Goal: Information Seeking & Learning: Understand process/instructions

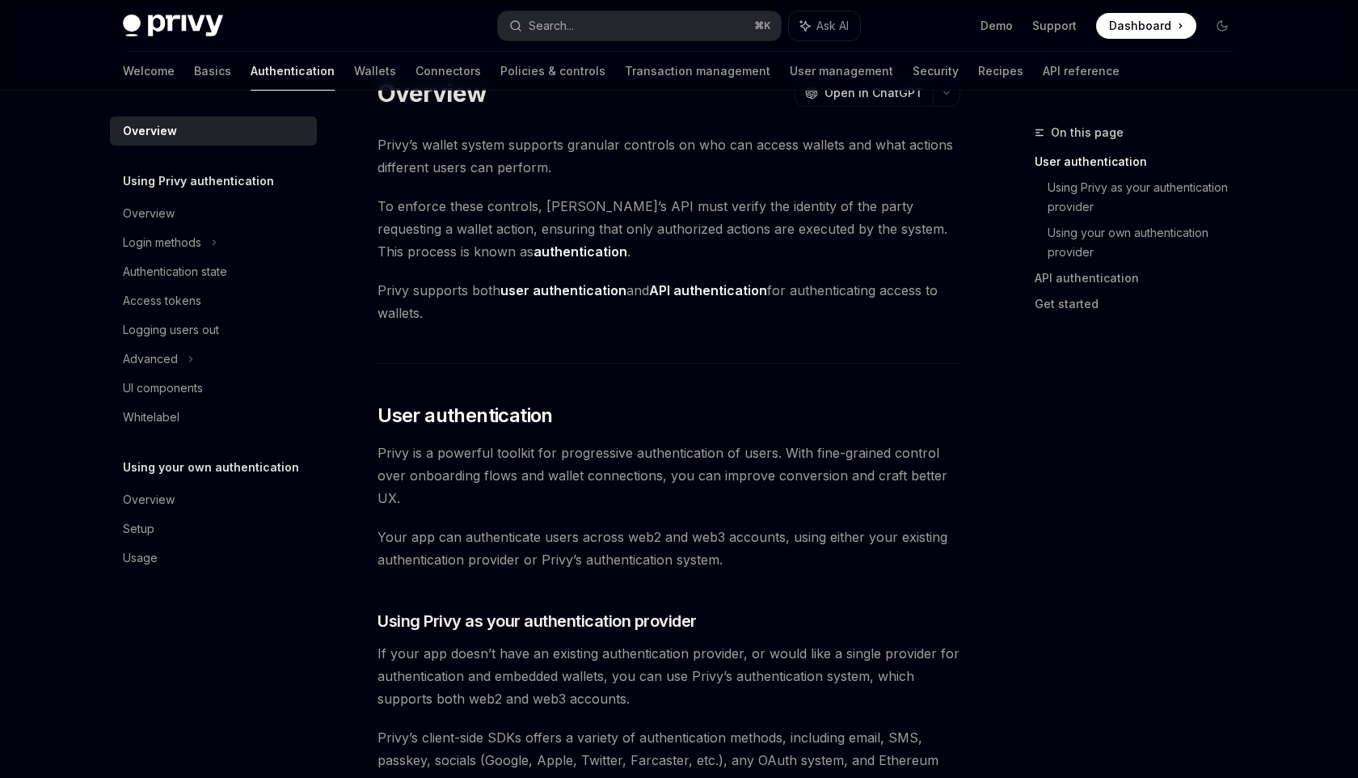
scroll to position [86, 0]
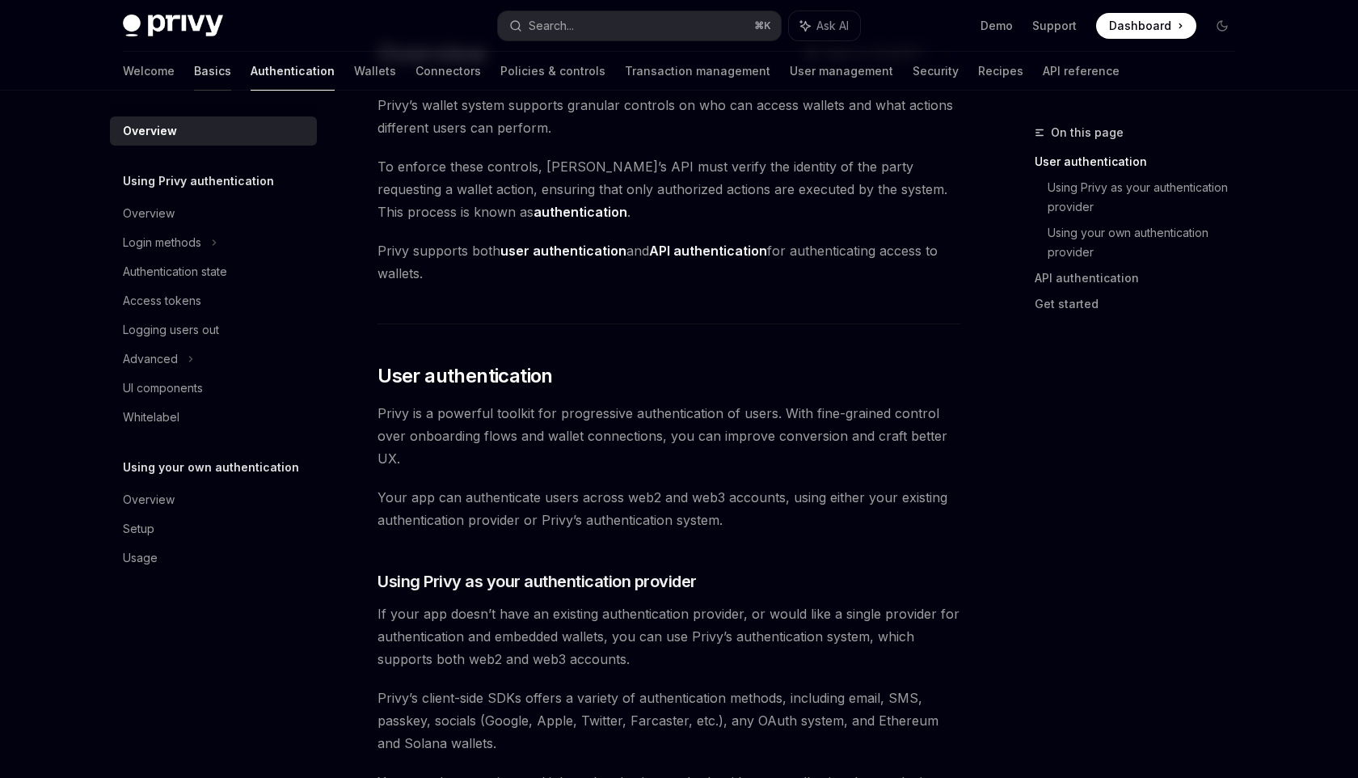
click at [194, 74] on link "Basics" at bounding box center [212, 71] width 37 height 39
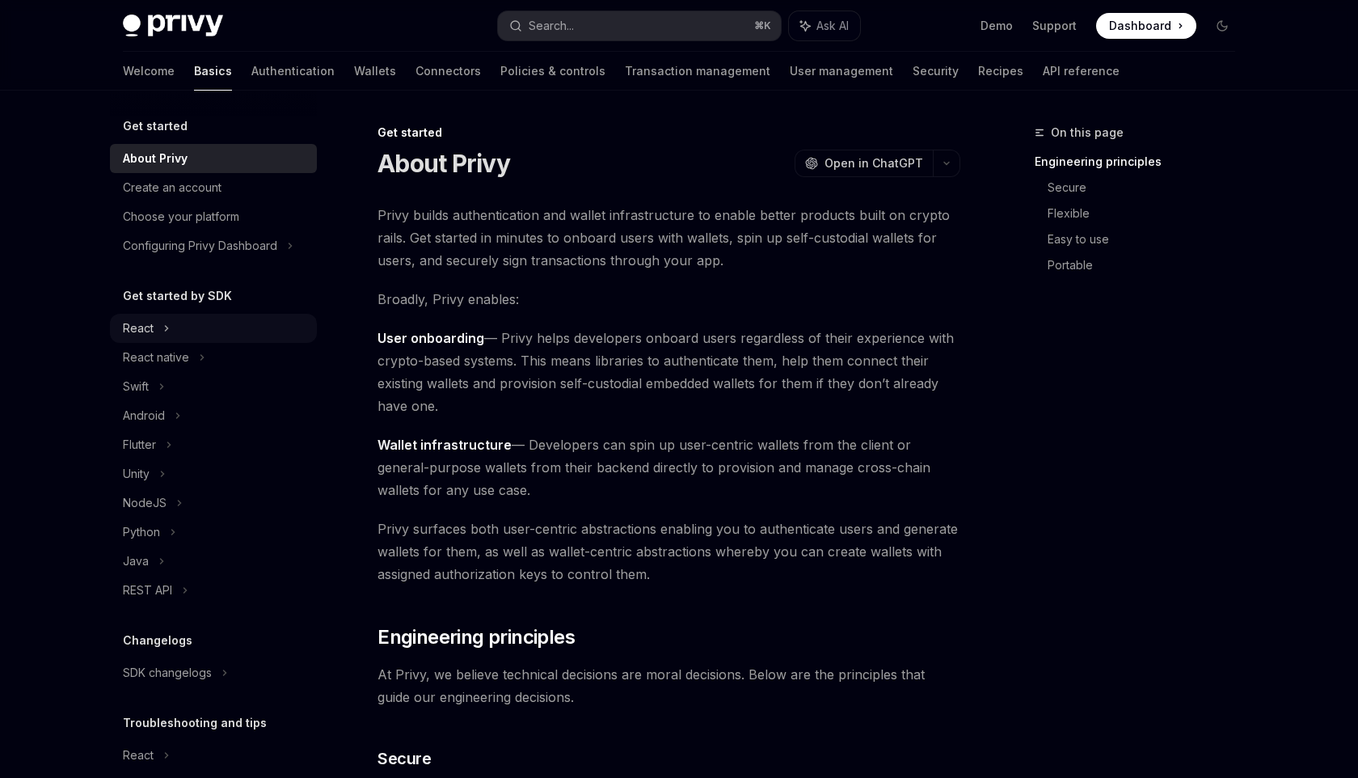
click at [158, 322] on div "React" at bounding box center [213, 328] width 207 height 29
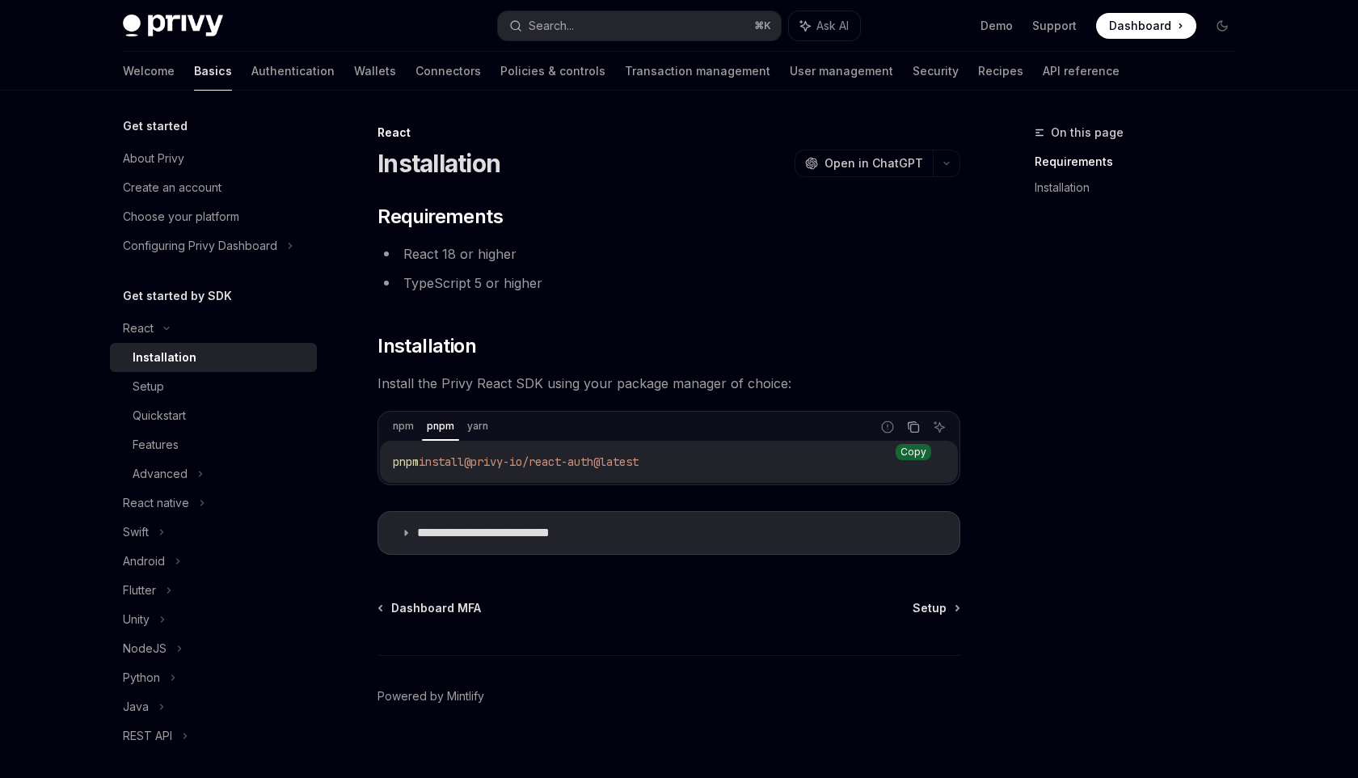
click at [911, 428] on icon "Copy the contents from the code block" at bounding box center [915, 428] width 8 height 8
click at [178, 389] on div "Setup" at bounding box center [220, 386] width 175 height 19
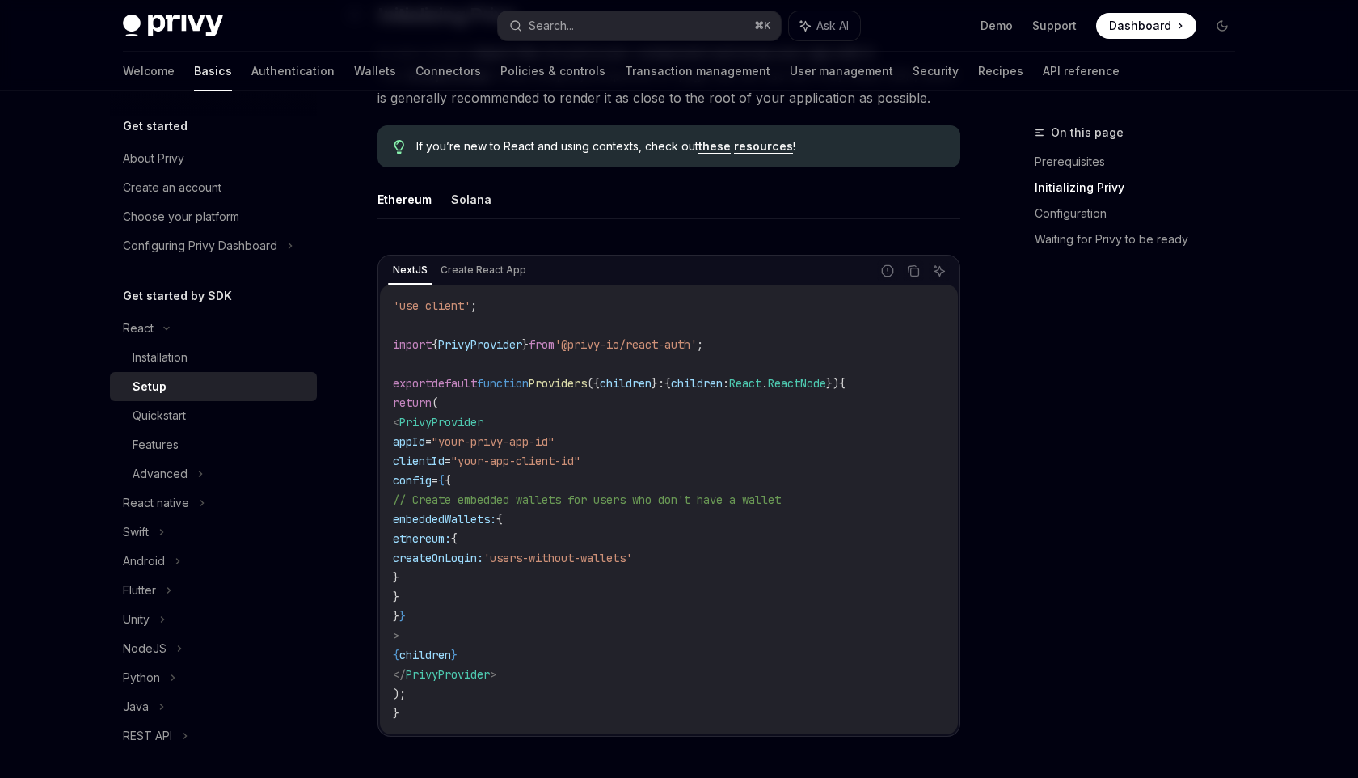
scroll to position [399, 0]
click at [469, 203] on button "Solana" at bounding box center [471, 198] width 40 height 38
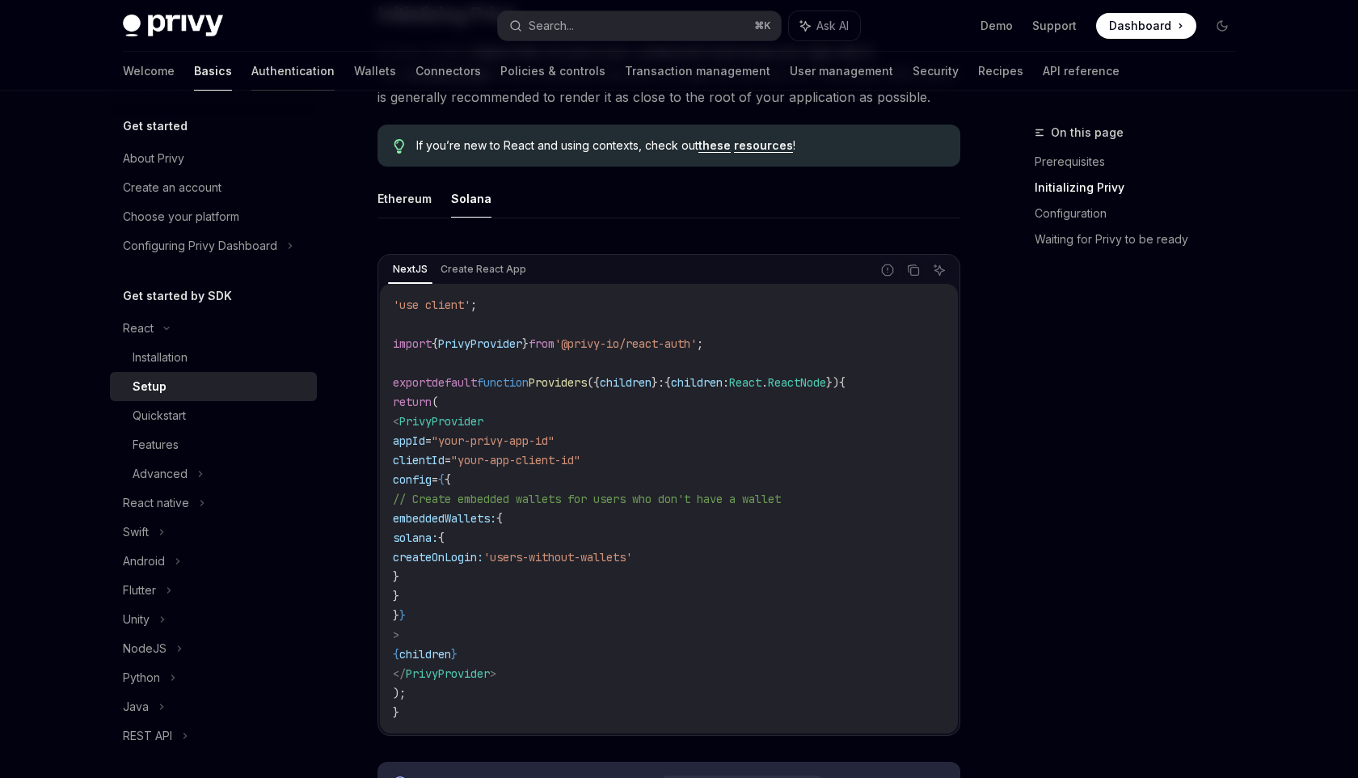
click at [251, 70] on link "Authentication" at bounding box center [292, 71] width 83 height 39
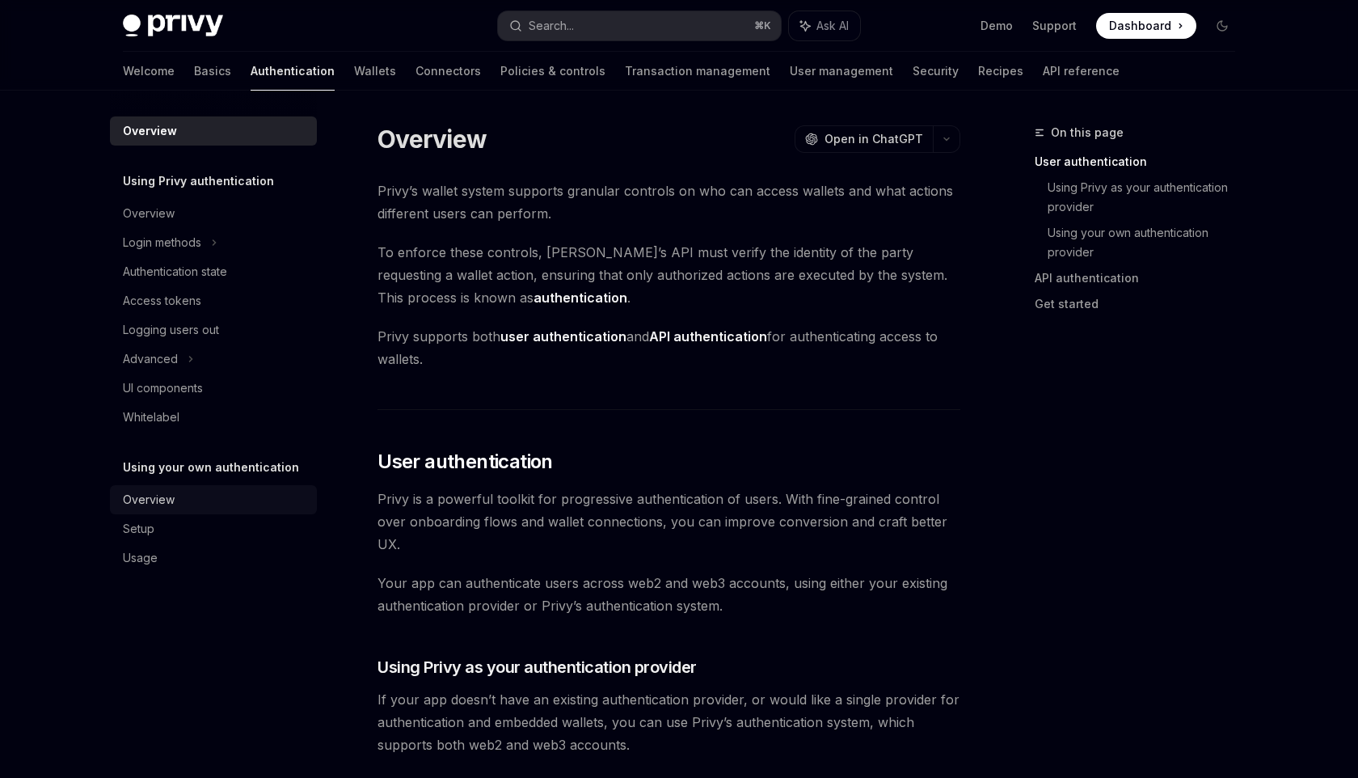
click at [167, 497] on div "Overview" at bounding box center [149, 499] width 52 height 19
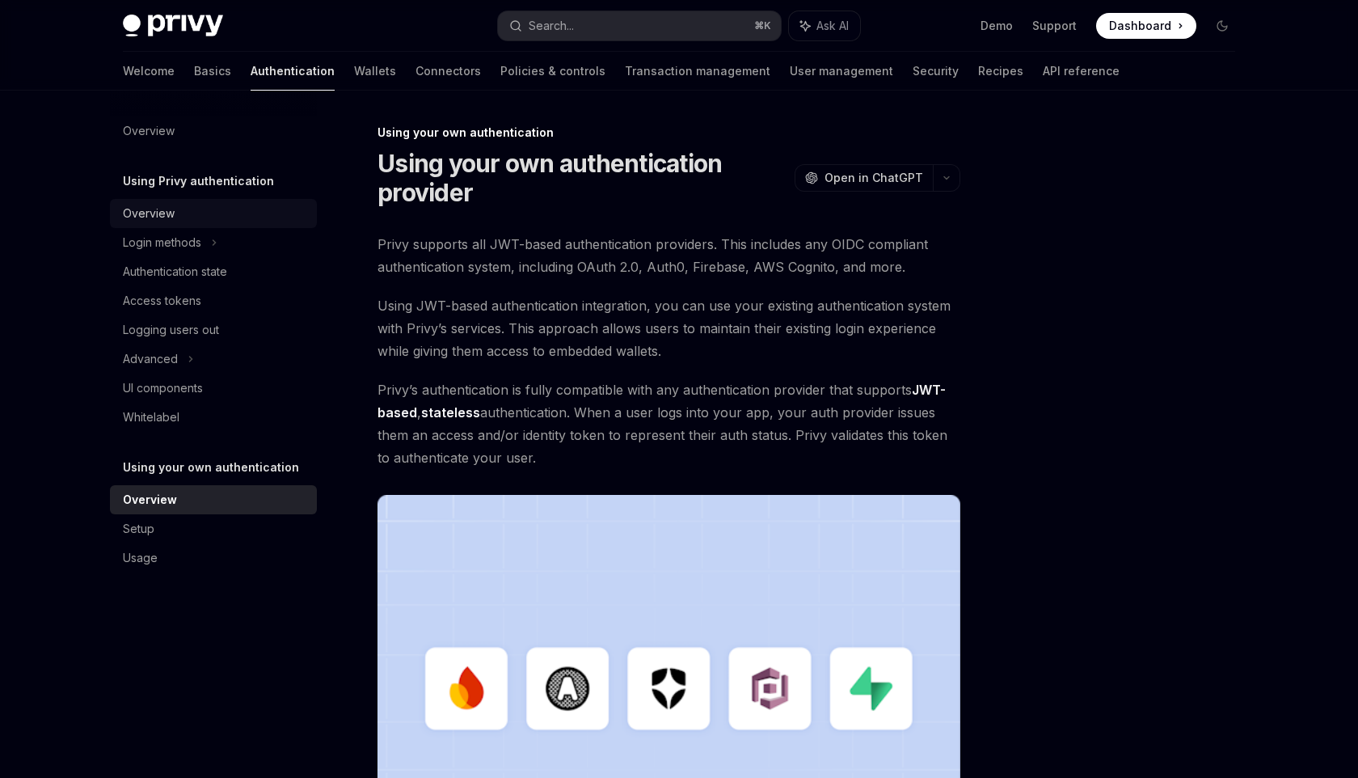
click at [167, 206] on div "Overview" at bounding box center [149, 213] width 52 height 19
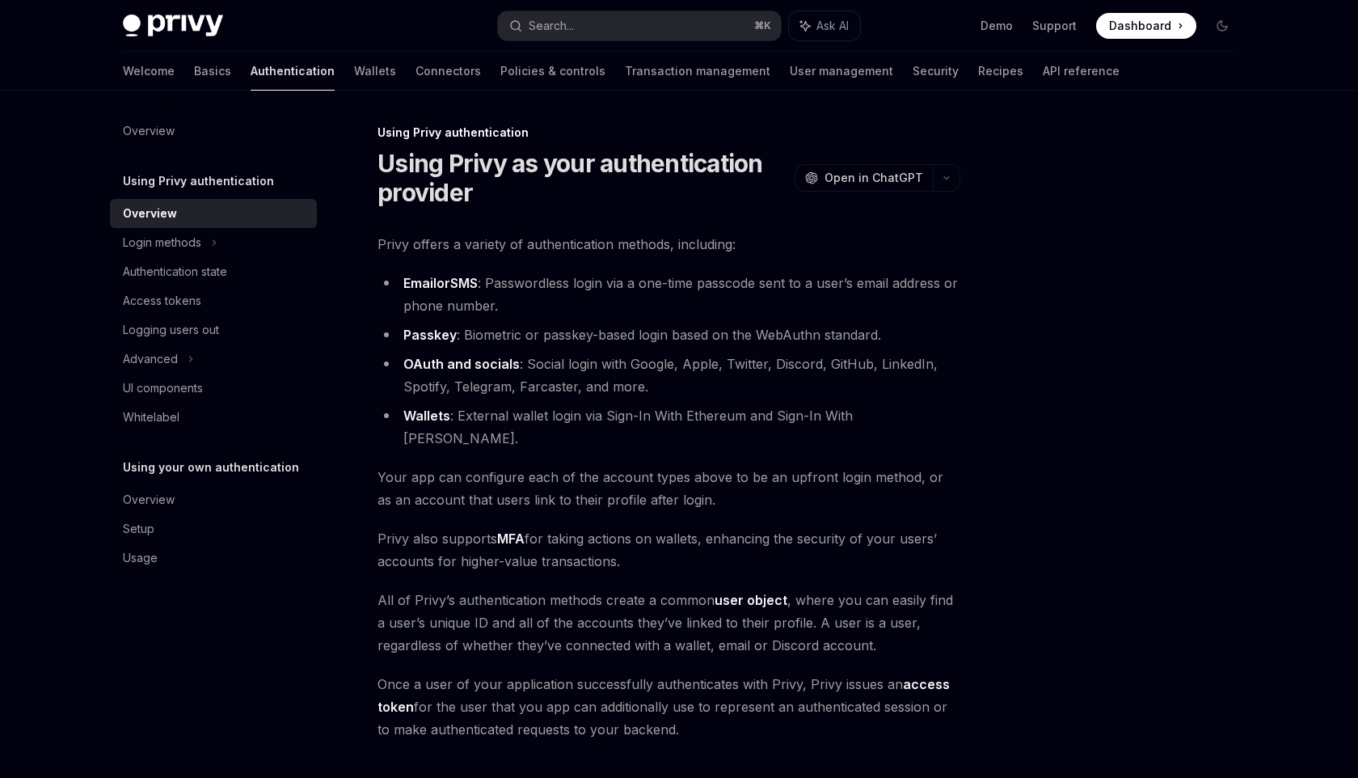
click at [257, 188] on h5 "Using Privy authentication" at bounding box center [198, 180] width 151 height 19
click at [187, 242] on div "Login methods" at bounding box center [162, 242] width 78 height 19
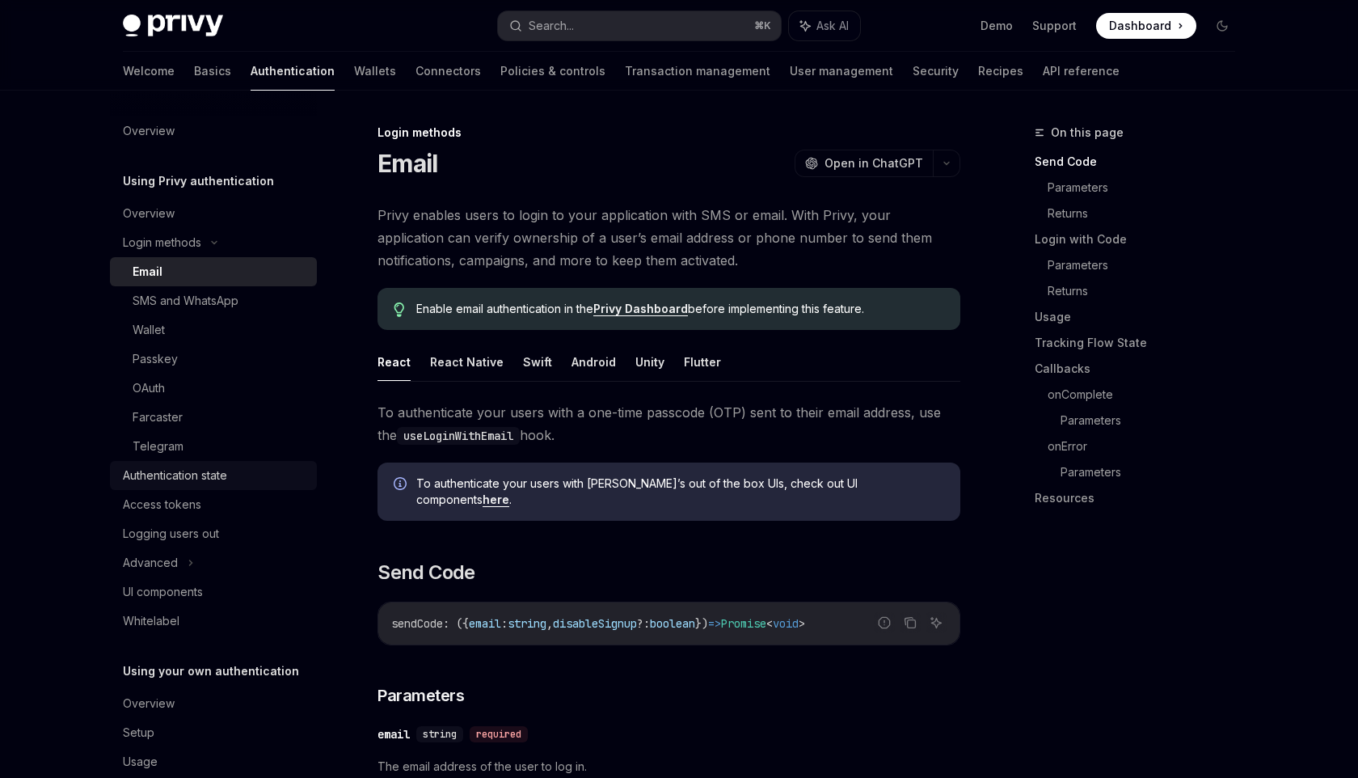
click at [203, 486] on link "Authentication state" at bounding box center [213, 475] width 207 height 29
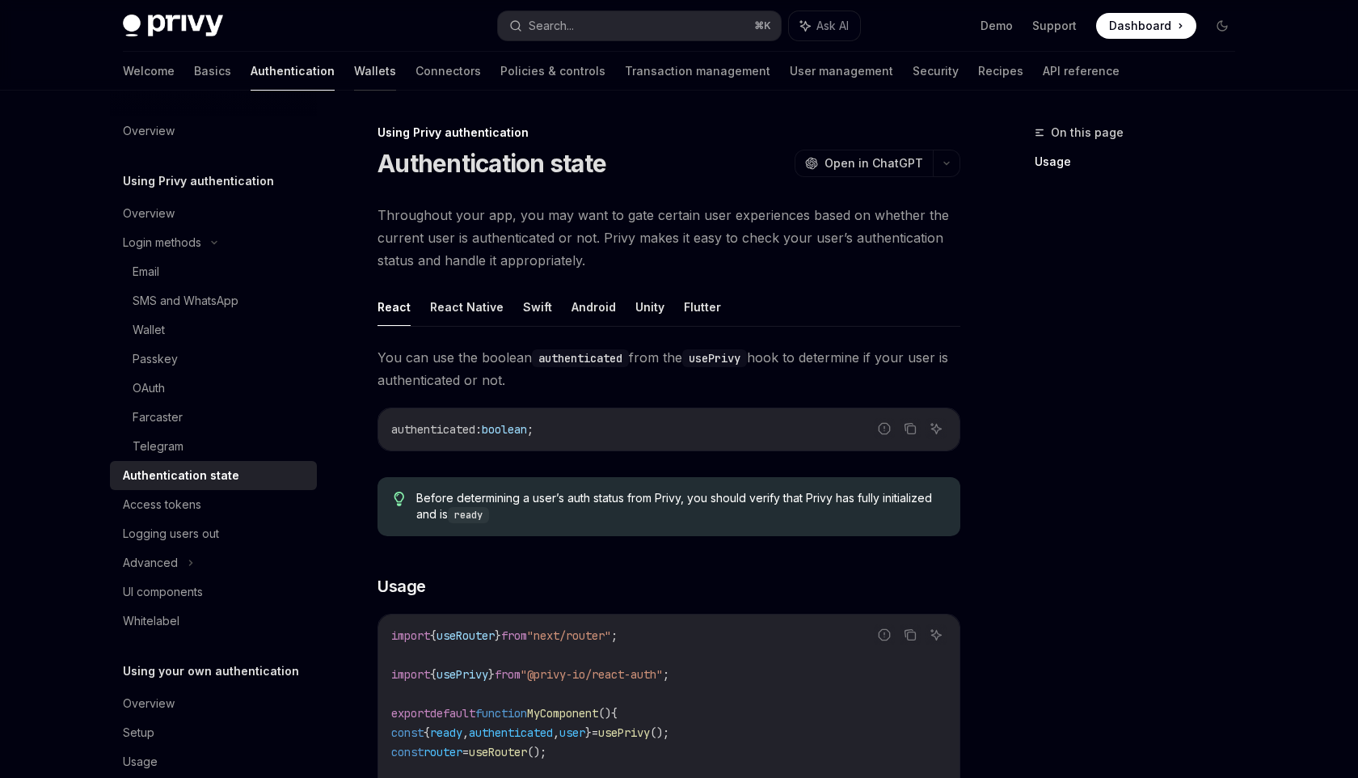
click at [354, 71] on link "Wallets" at bounding box center [375, 71] width 42 height 39
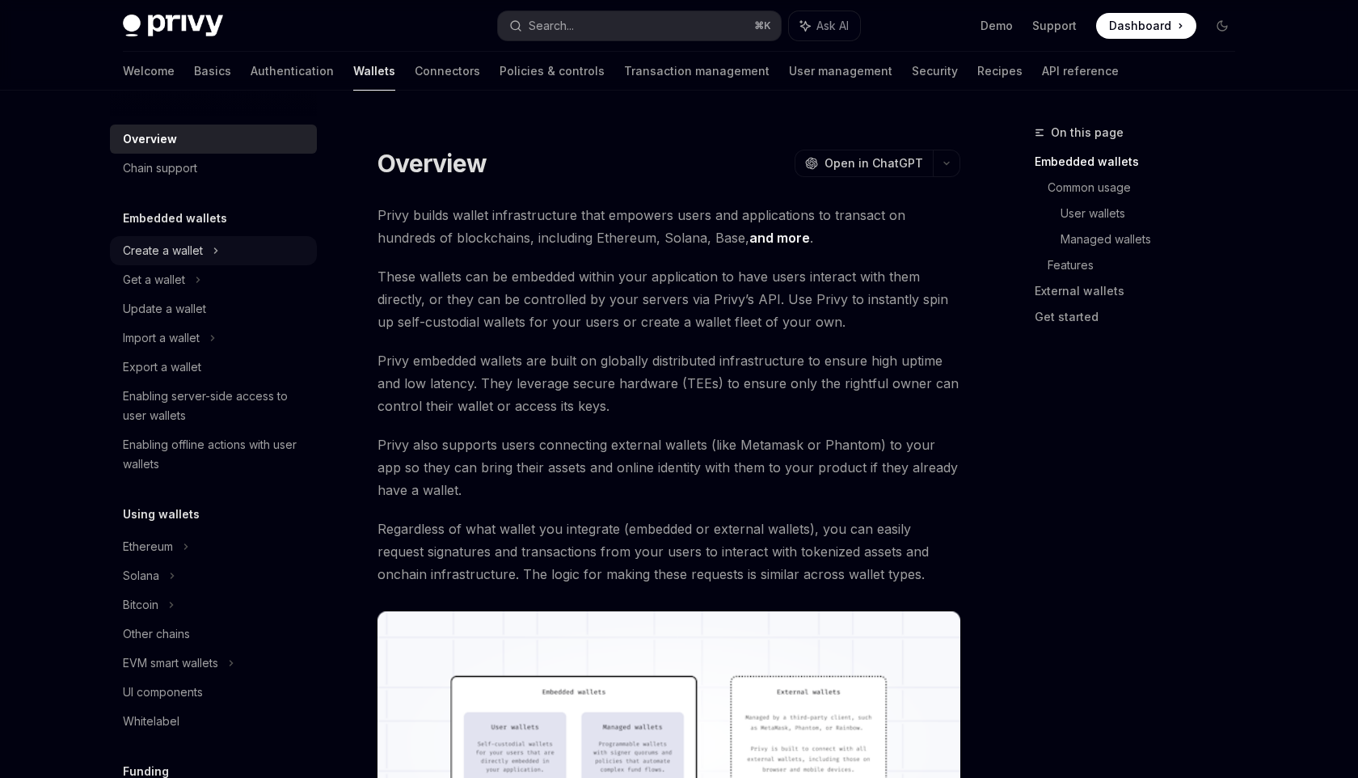
click at [189, 247] on div "Create a wallet" at bounding box center [163, 250] width 80 height 19
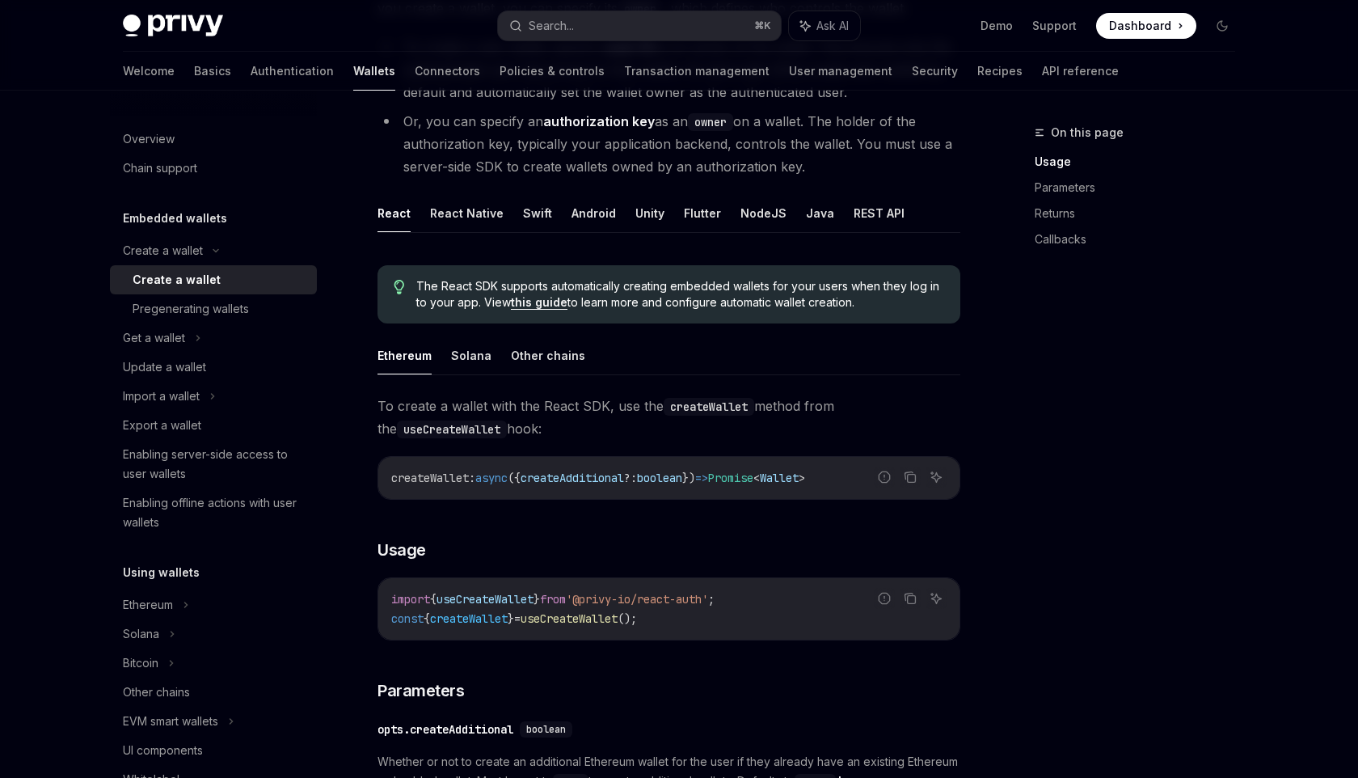
scroll to position [231, 0]
click at [187, 340] on div "Get a wallet" at bounding box center [213, 337] width 207 height 29
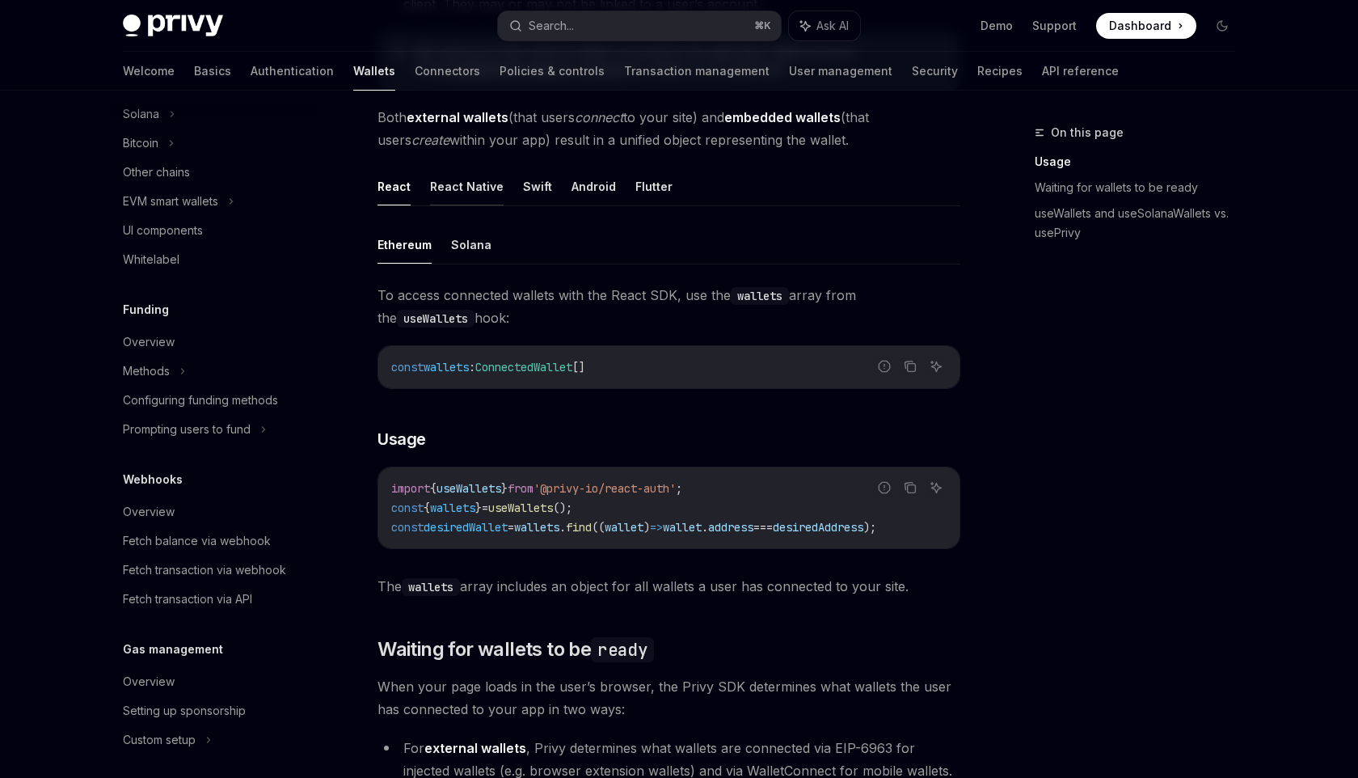
scroll to position [411, 0]
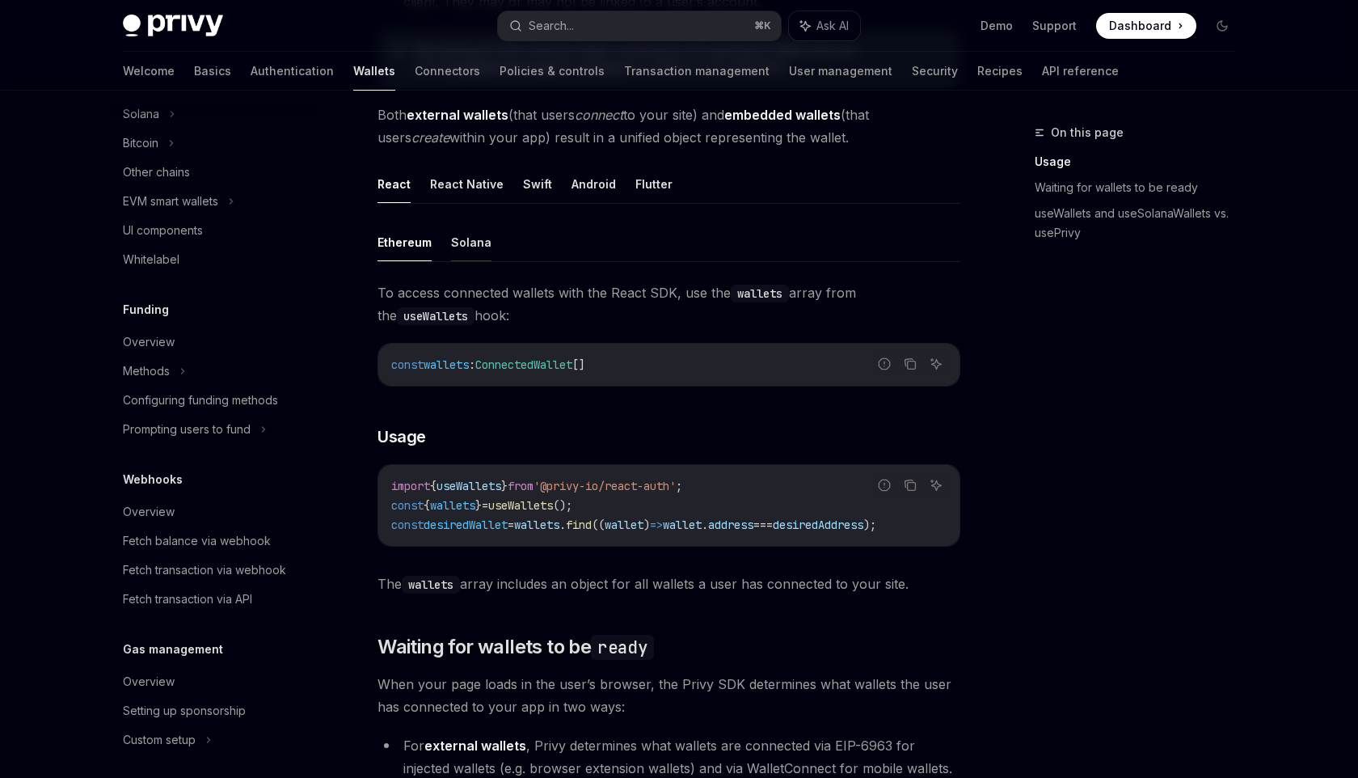
click at [473, 245] on button "Solana" at bounding box center [471, 242] width 40 height 38
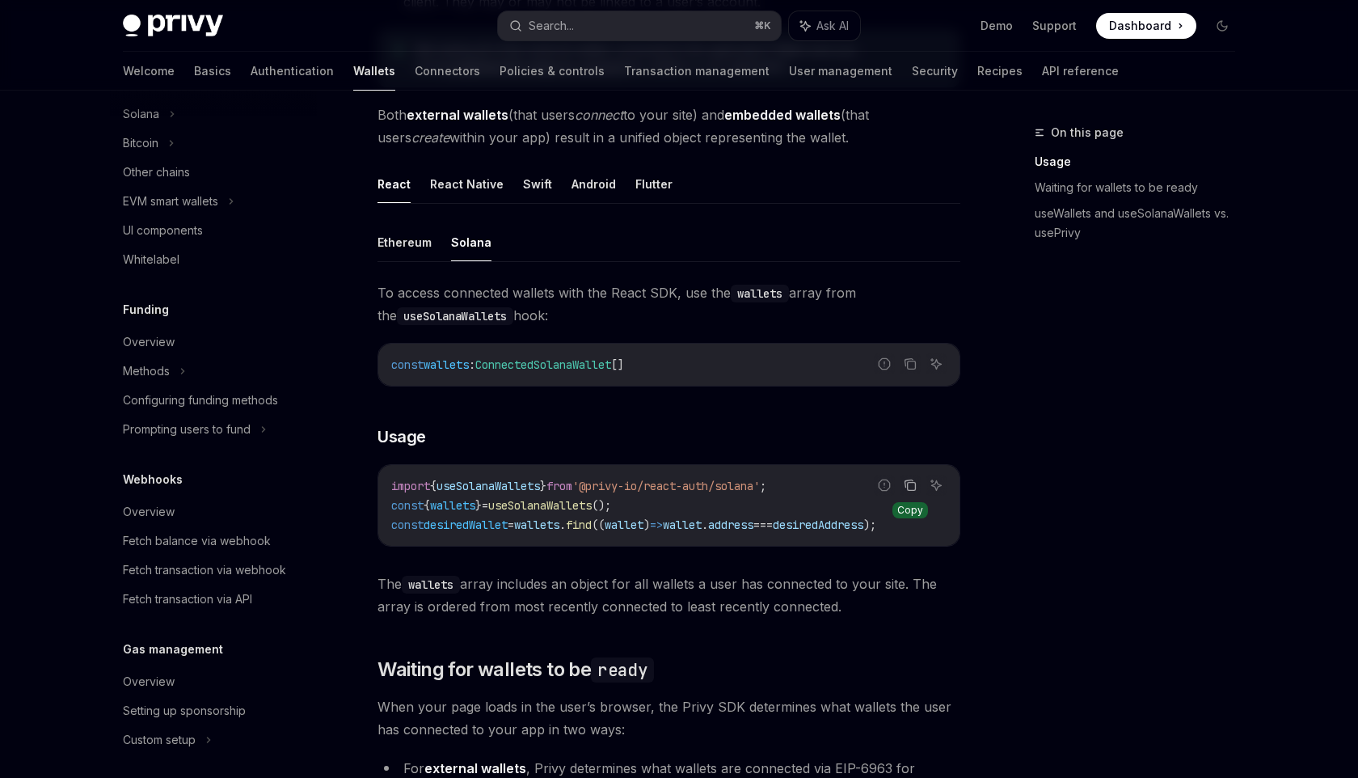
click at [915, 488] on icon "Copy the contents from the code block" at bounding box center [912, 487] width 8 height 8
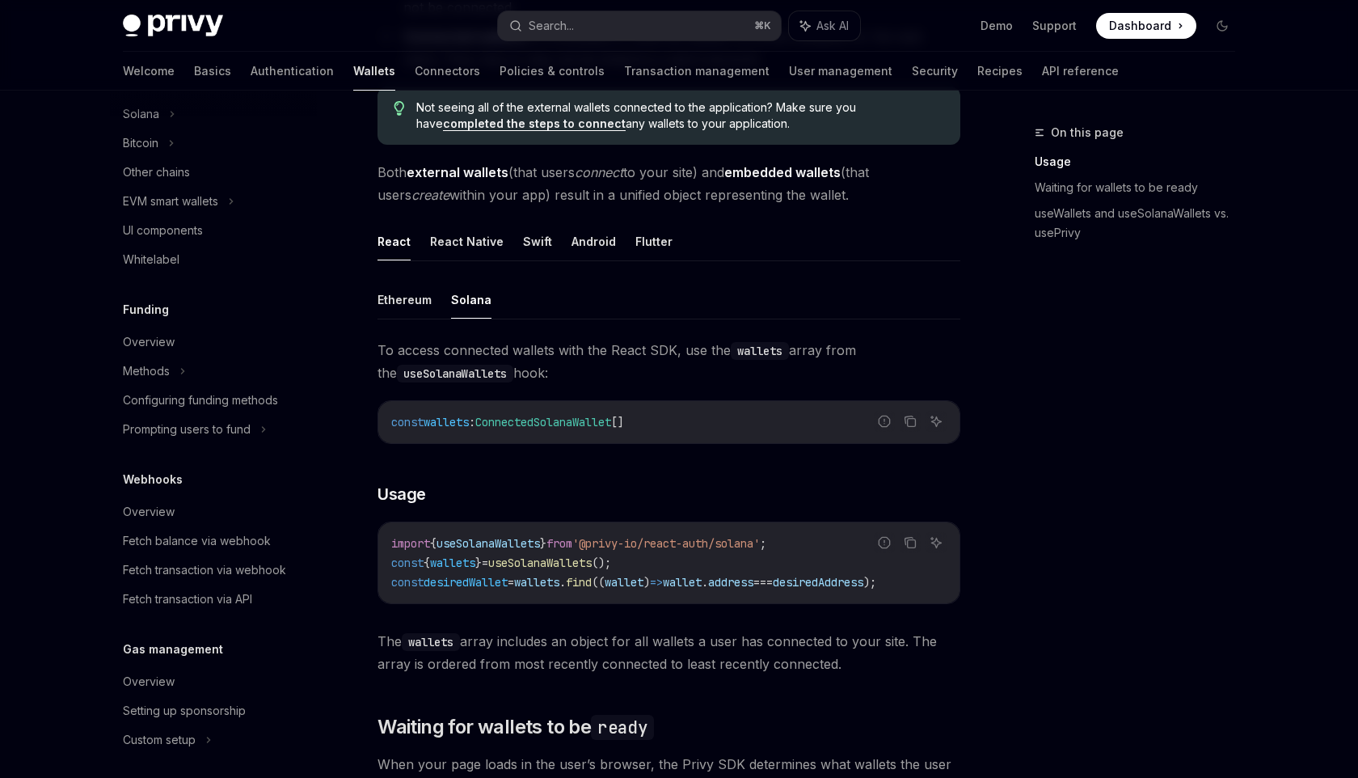
scroll to position [351, 0]
click at [415, 76] on link "Connectors" at bounding box center [447, 71] width 65 height 39
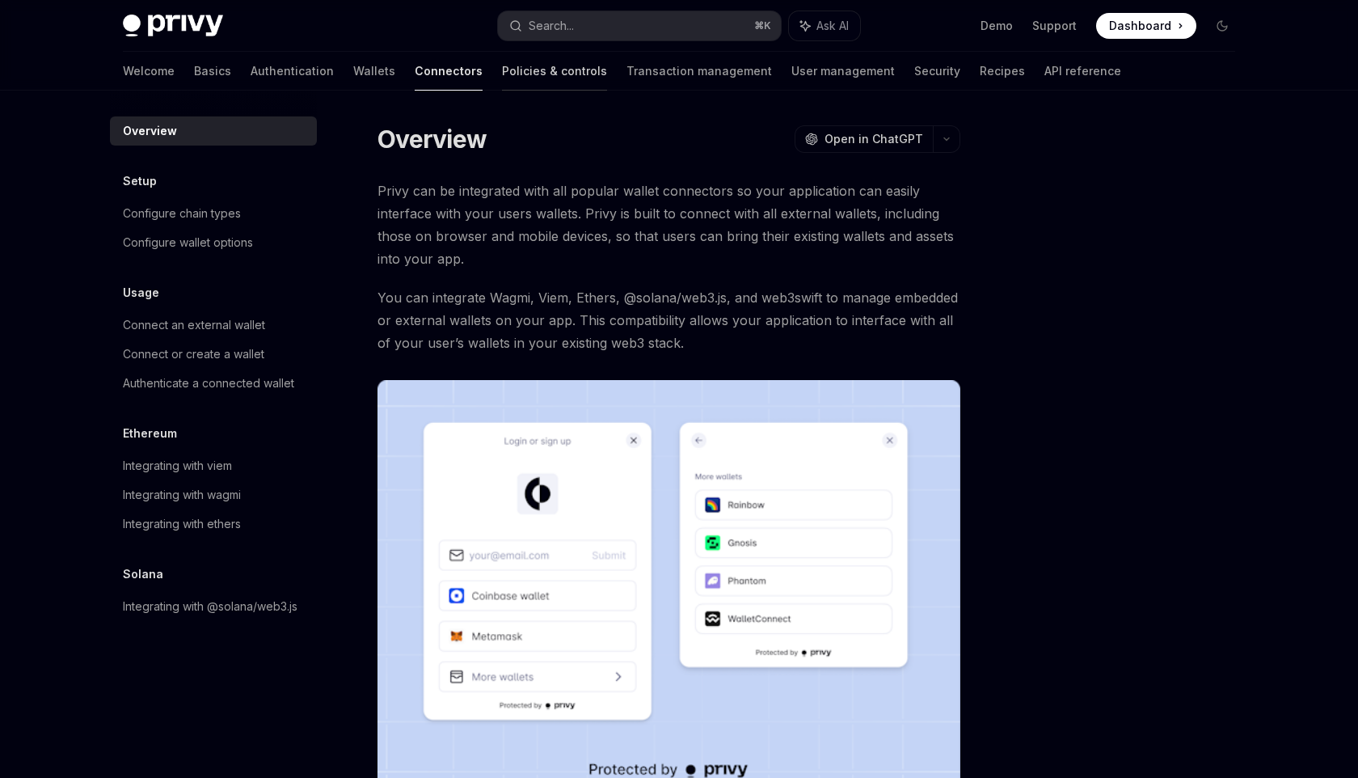
click at [502, 75] on link "Policies & controls" at bounding box center [554, 71] width 105 height 39
type textarea "*"
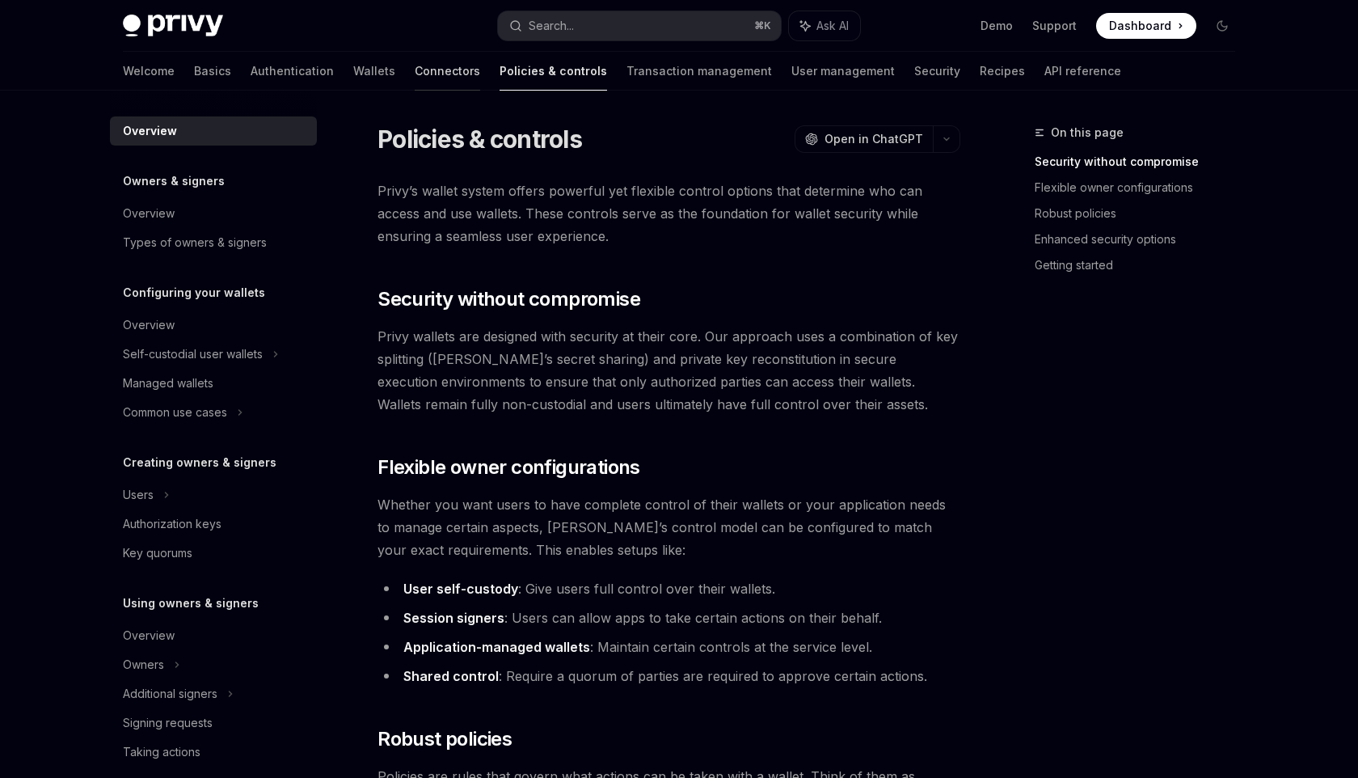
click at [415, 76] on link "Connectors" at bounding box center [447, 71] width 65 height 39
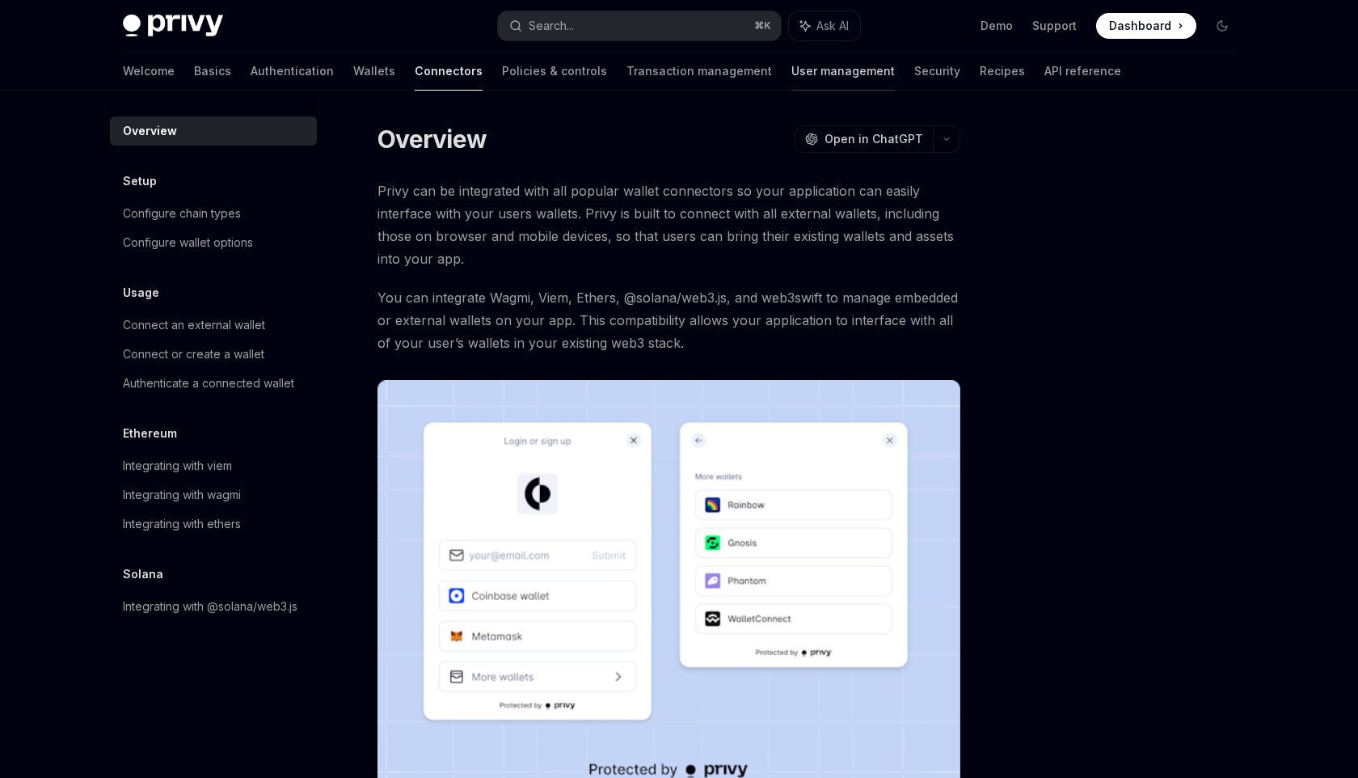
click at [792, 68] on link "User management" at bounding box center [843, 71] width 103 height 39
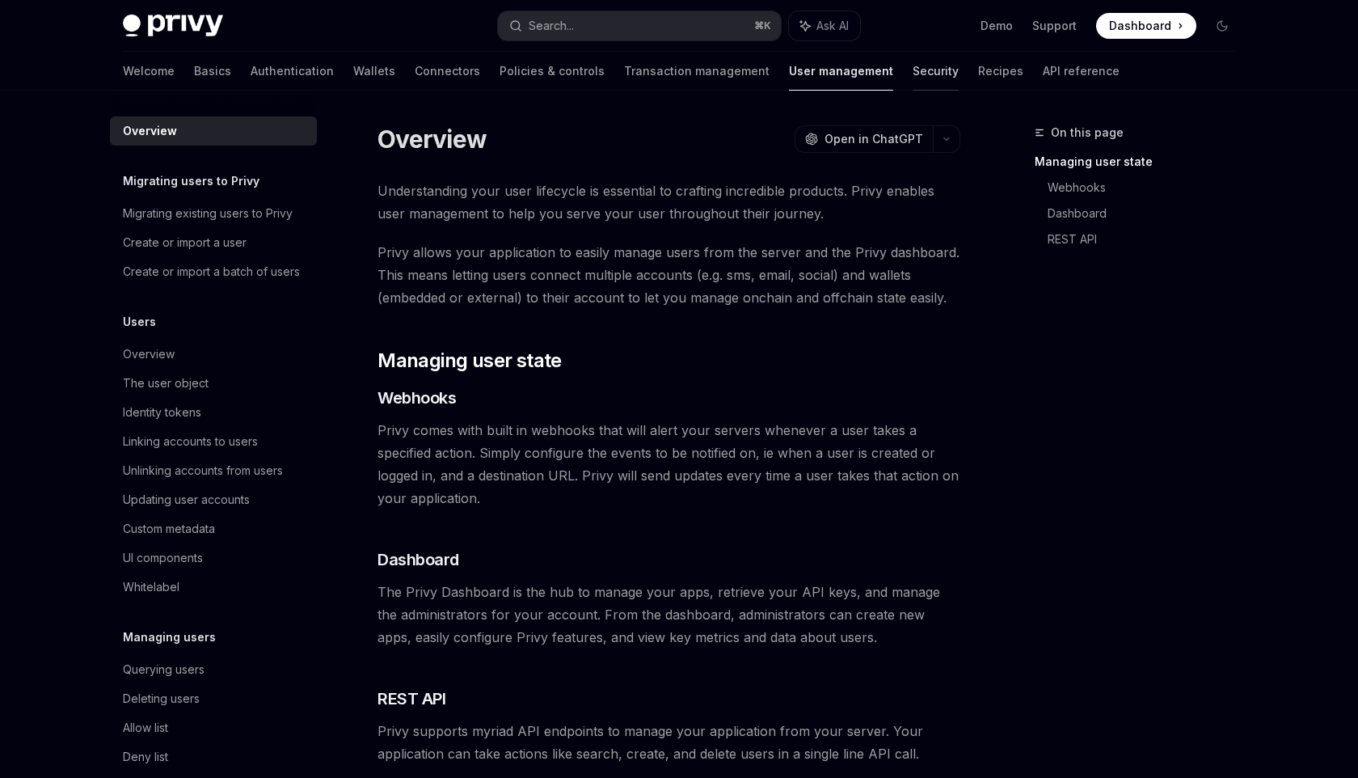
click at [913, 61] on link "Security" at bounding box center [936, 71] width 46 height 39
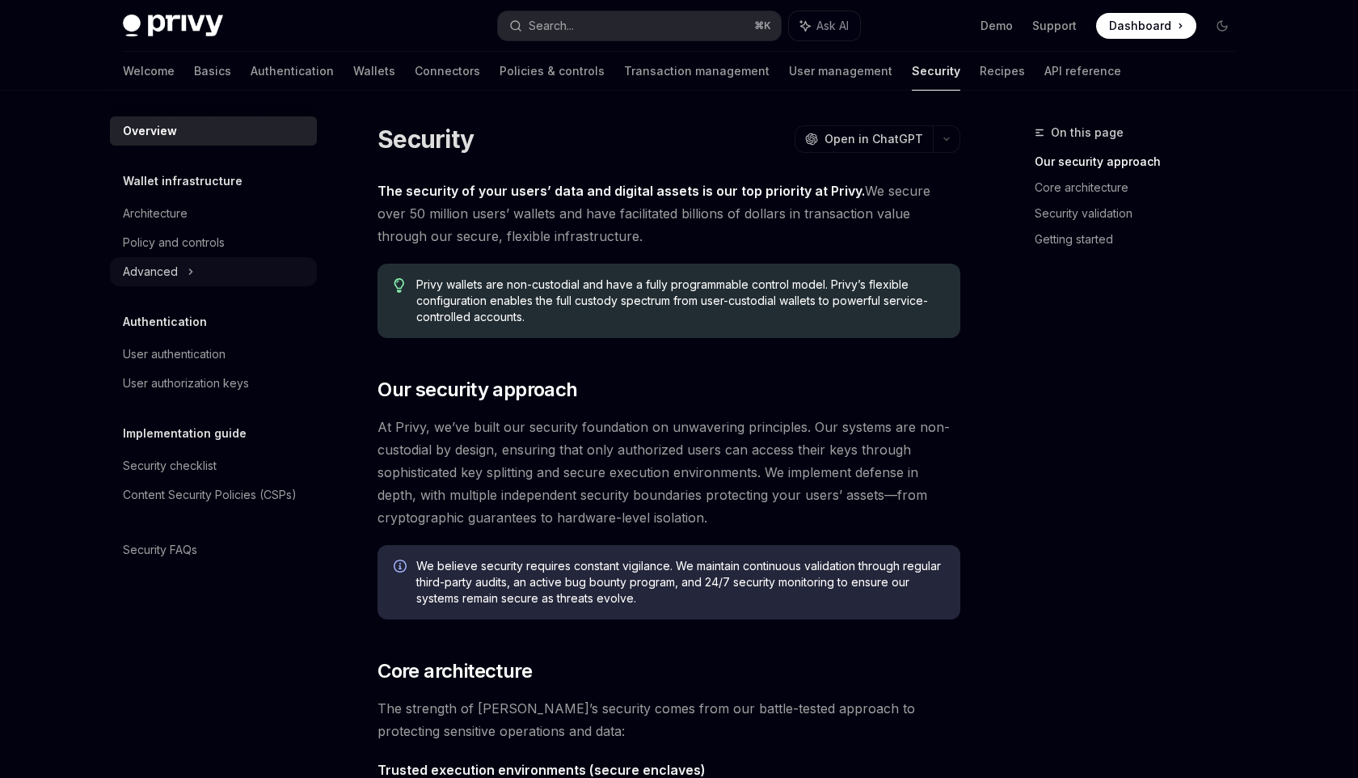
click at [197, 275] on div "Advanced" at bounding box center [213, 271] width 207 height 29
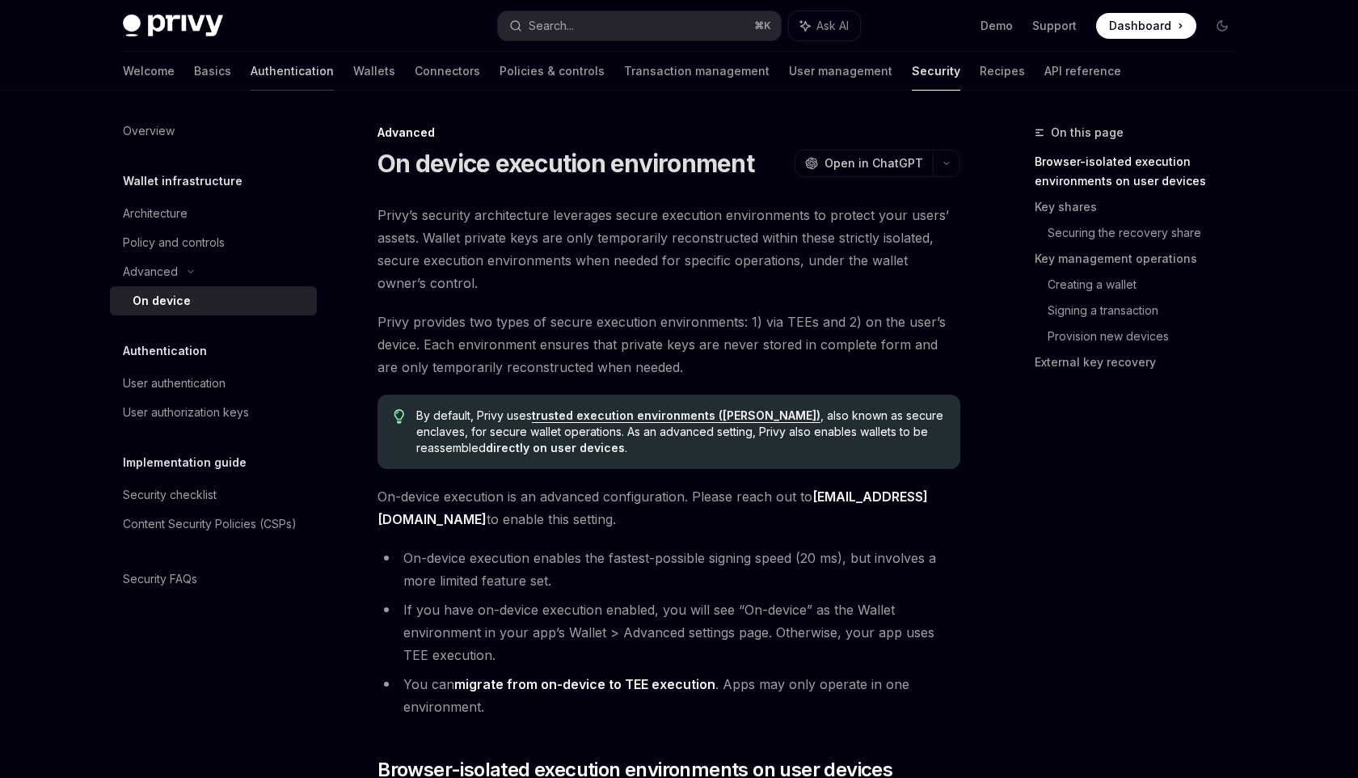
click at [251, 72] on link "Authentication" at bounding box center [292, 71] width 83 height 39
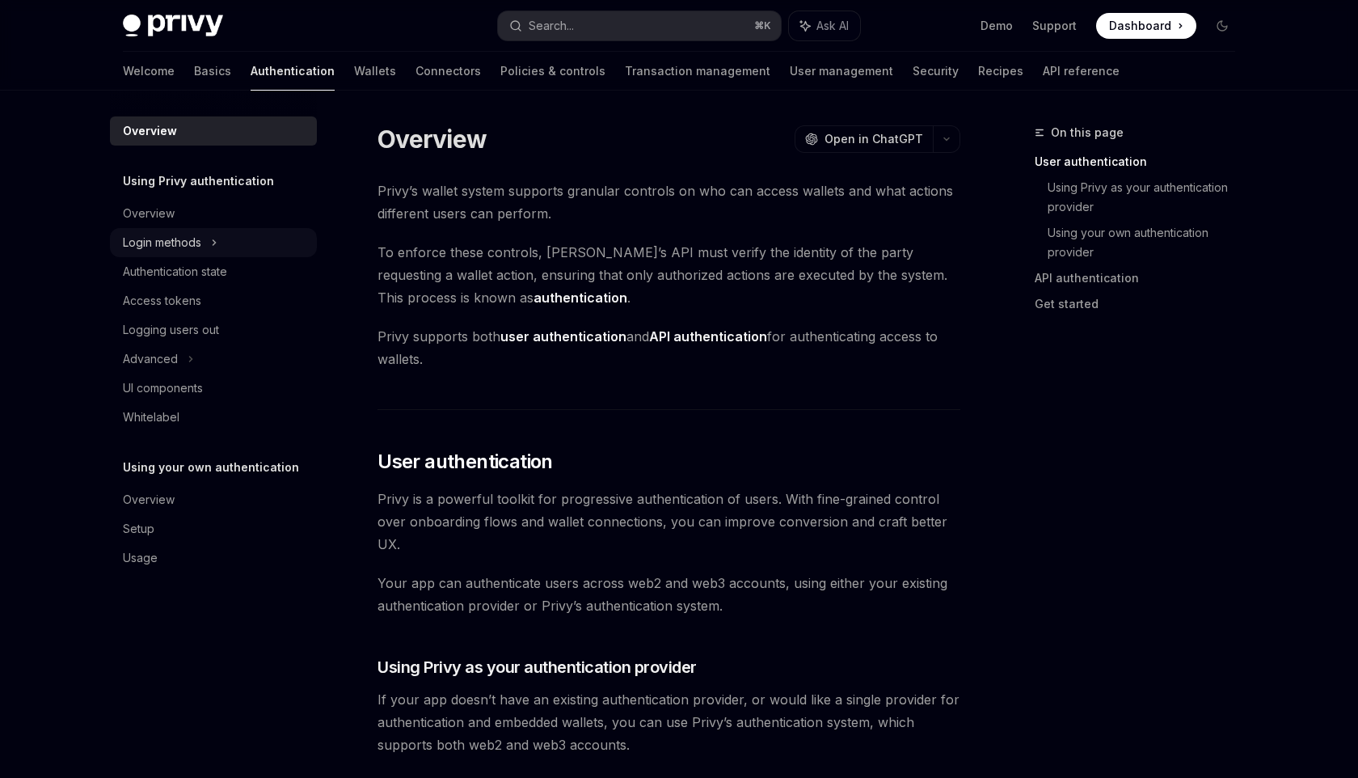
click at [213, 247] on icon at bounding box center [214, 242] width 6 height 19
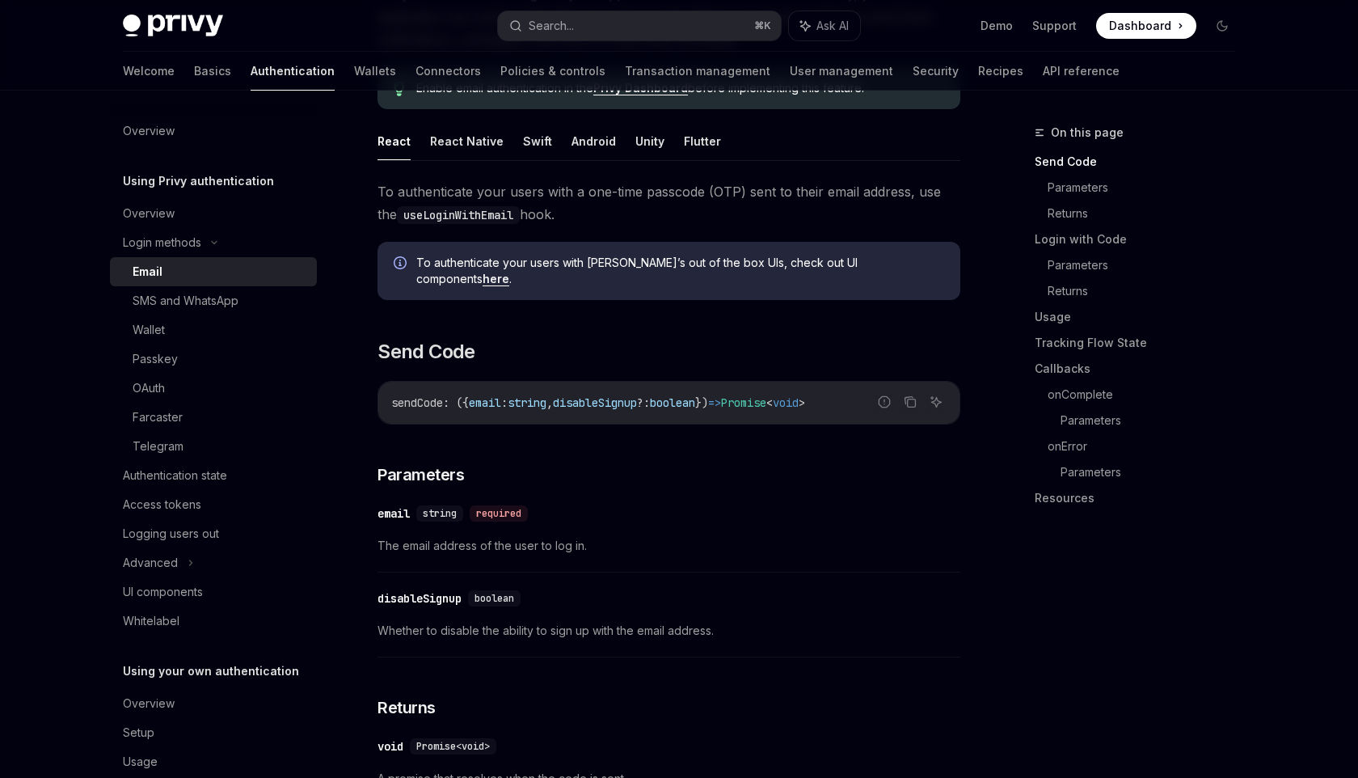
scroll to position [234, 0]
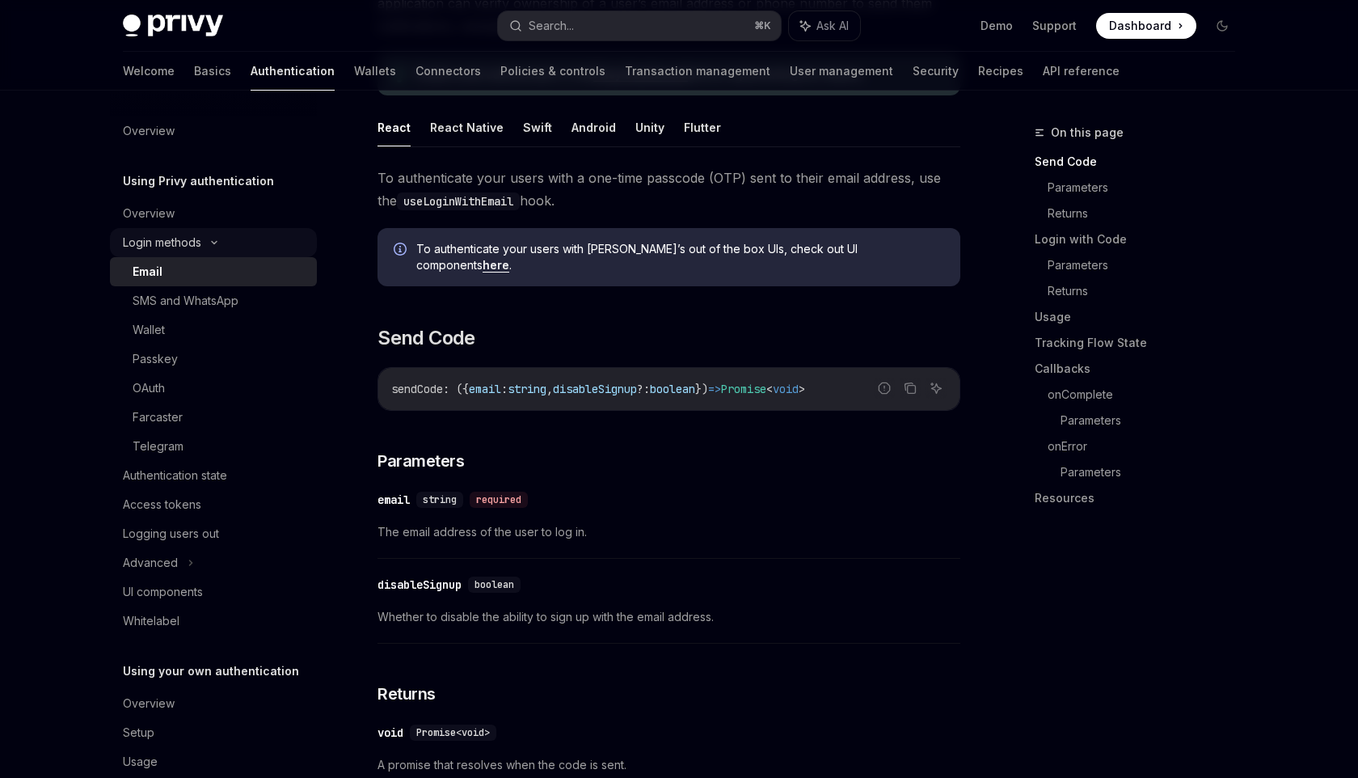
click at [193, 239] on div "Login methods" at bounding box center [162, 242] width 78 height 19
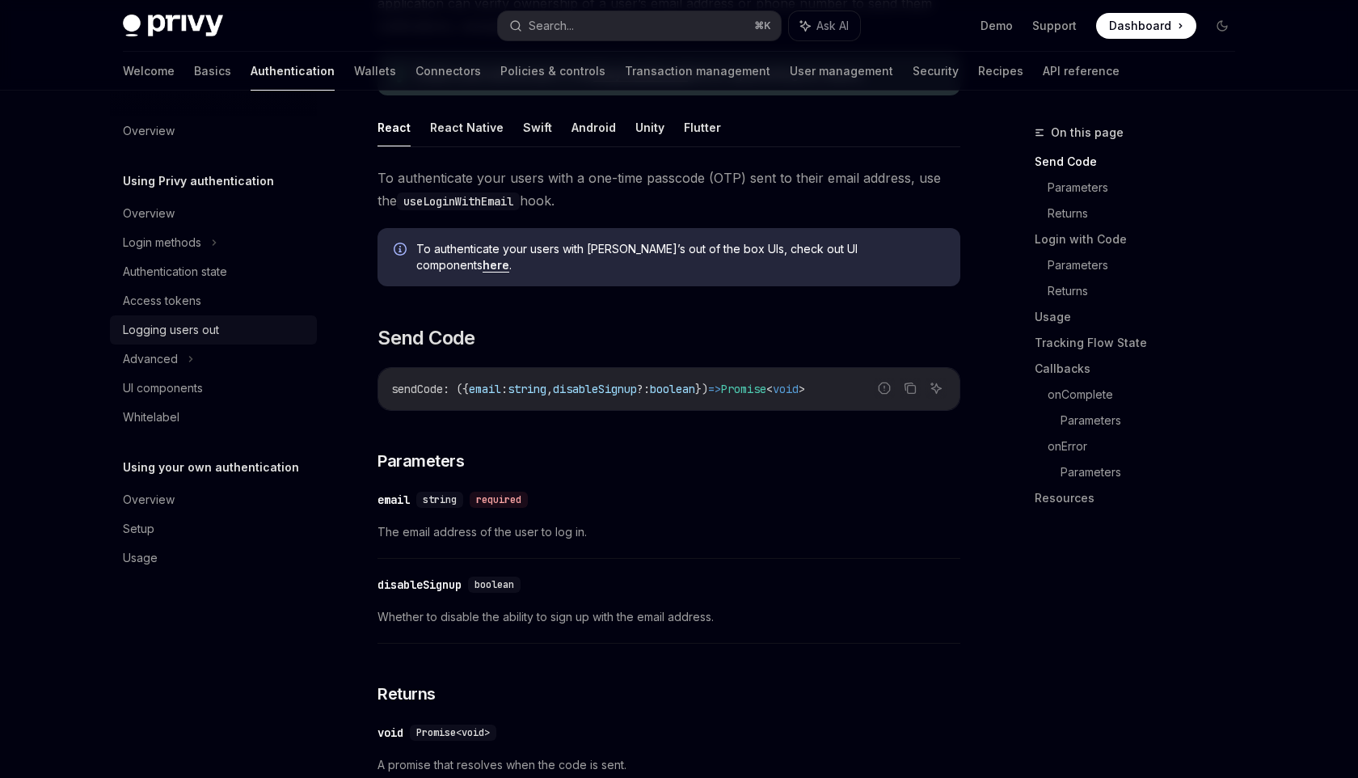
click at [195, 324] on div "Logging users out" at bounding box center [171, 329] width 96 height 19
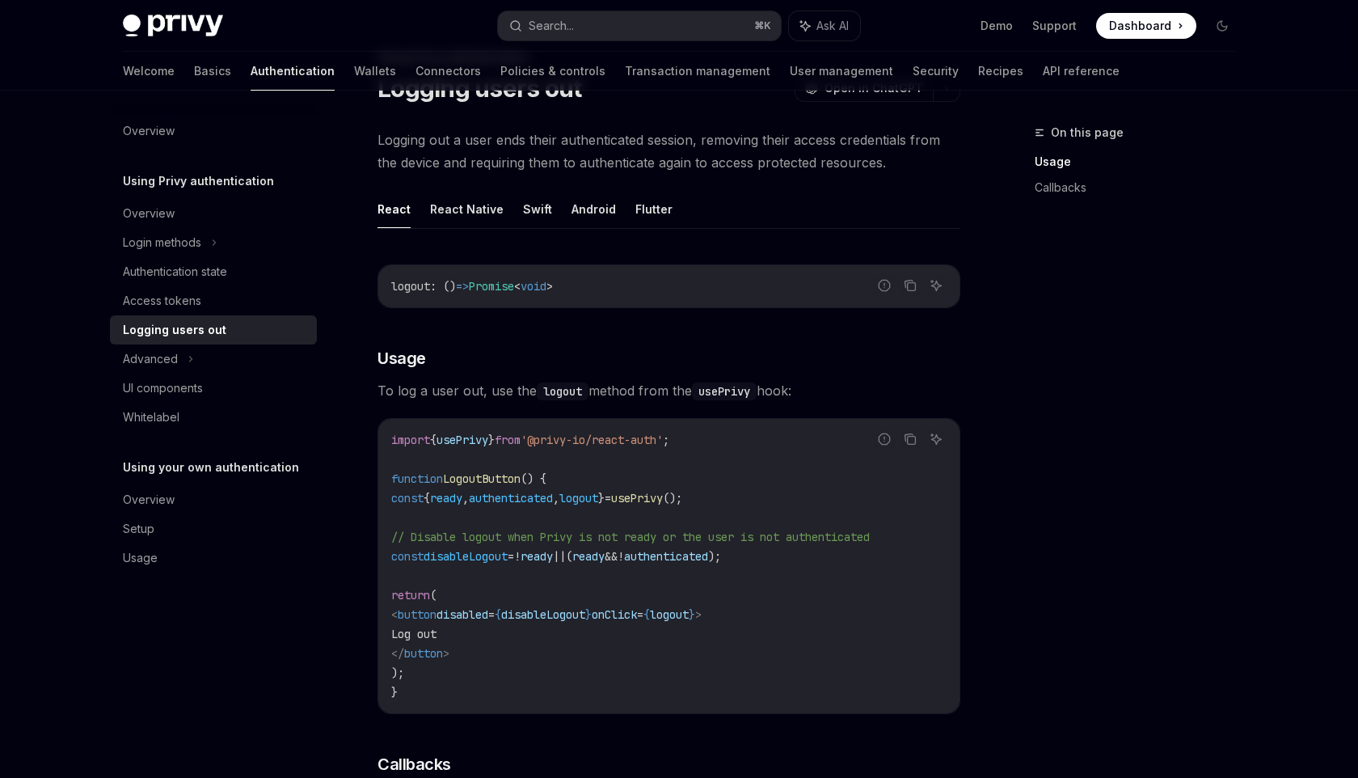
scroll to position [85, 0]
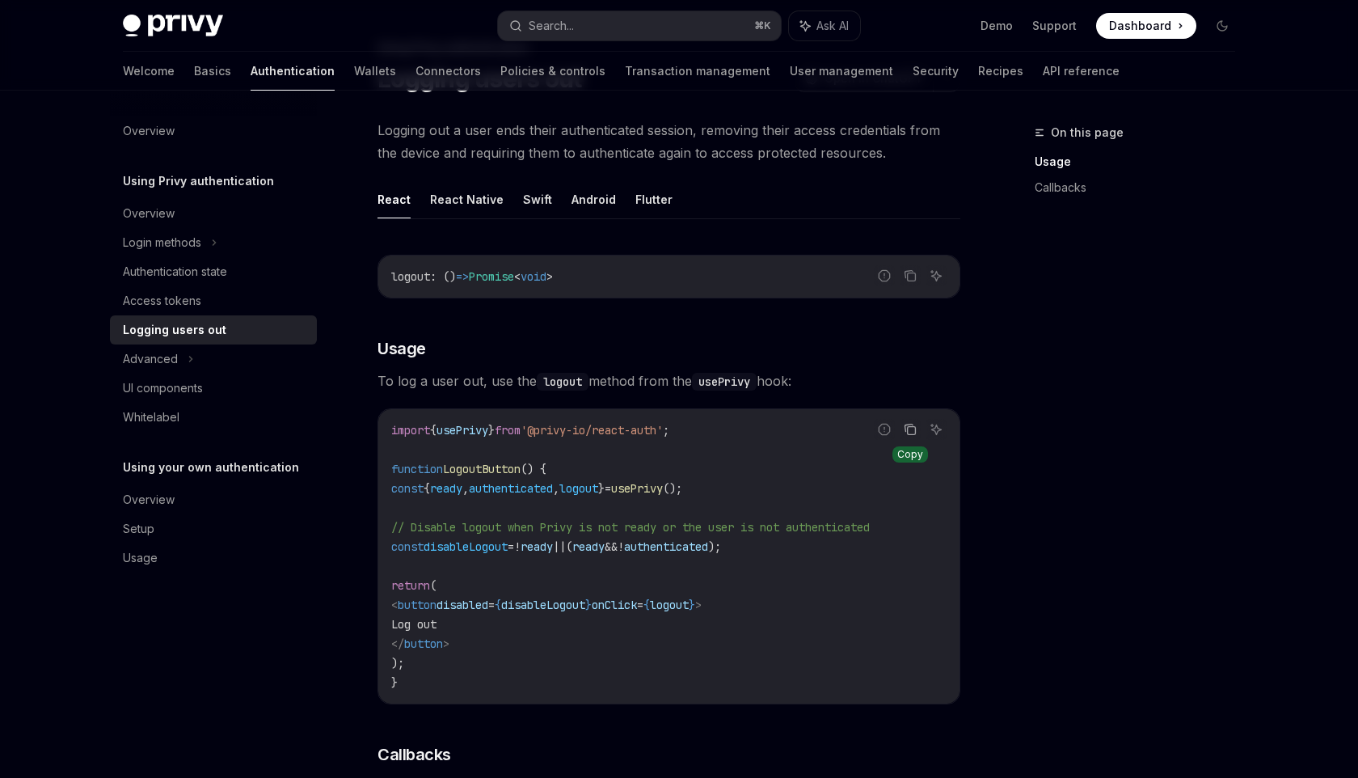
click at [910, 430] on icon "Copy the contents from the code block" at bounding box center [910, 429] width 13 height 13
click at [354, 67] on link "Wallets" at bounding box center [375, 71] width 42 height 39
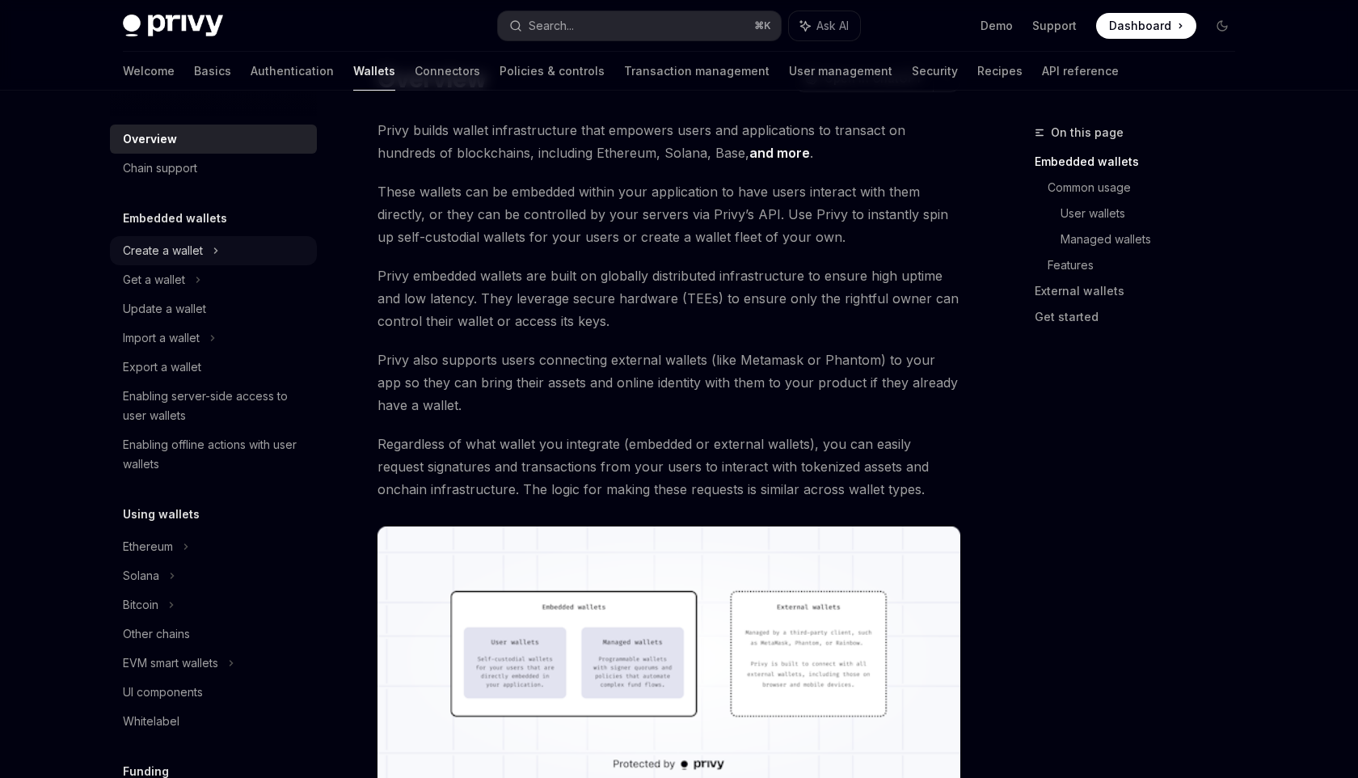
click at [202, 245] on div "Create a wallet" at bounding box center [163, 250] width 80 height 19
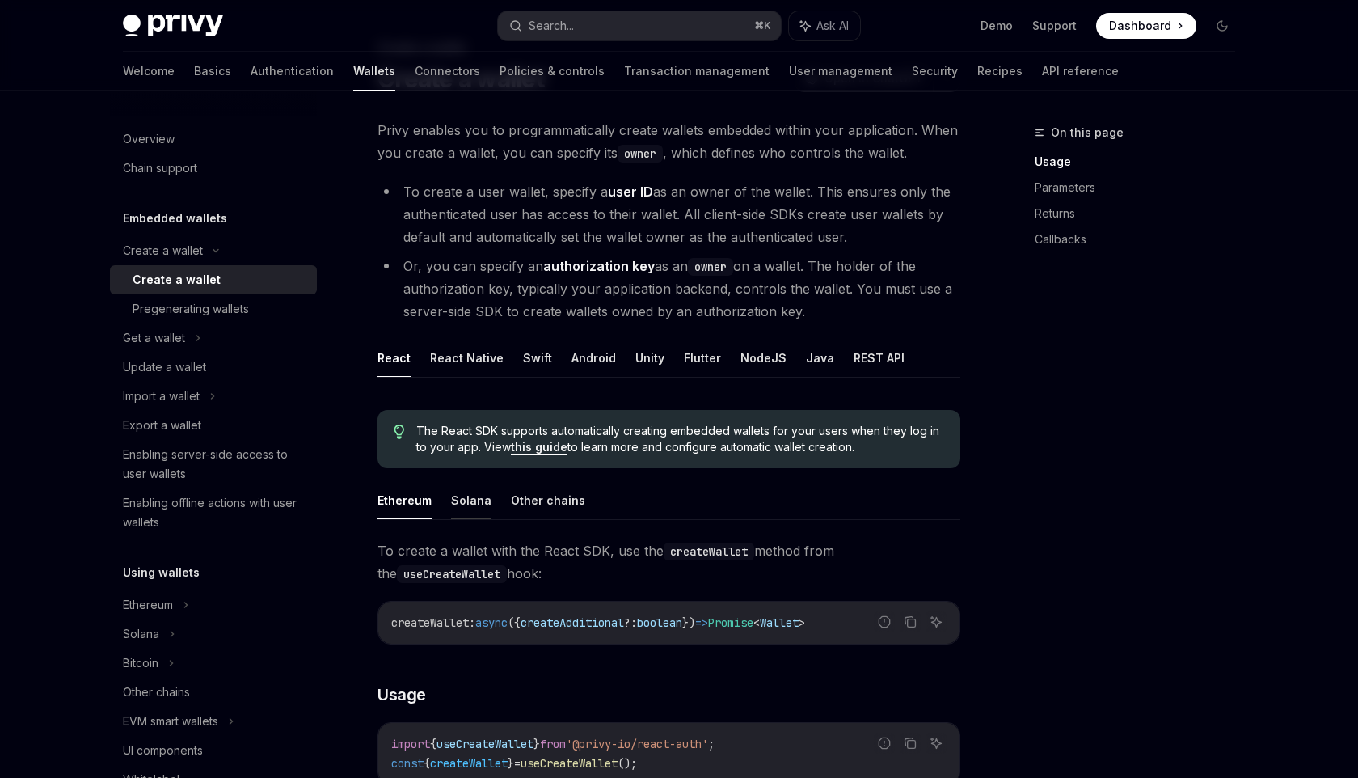
click at [479, 500] on button "Solana" at bounding box center [471, 500] width 40 height 38
type textarea "*"
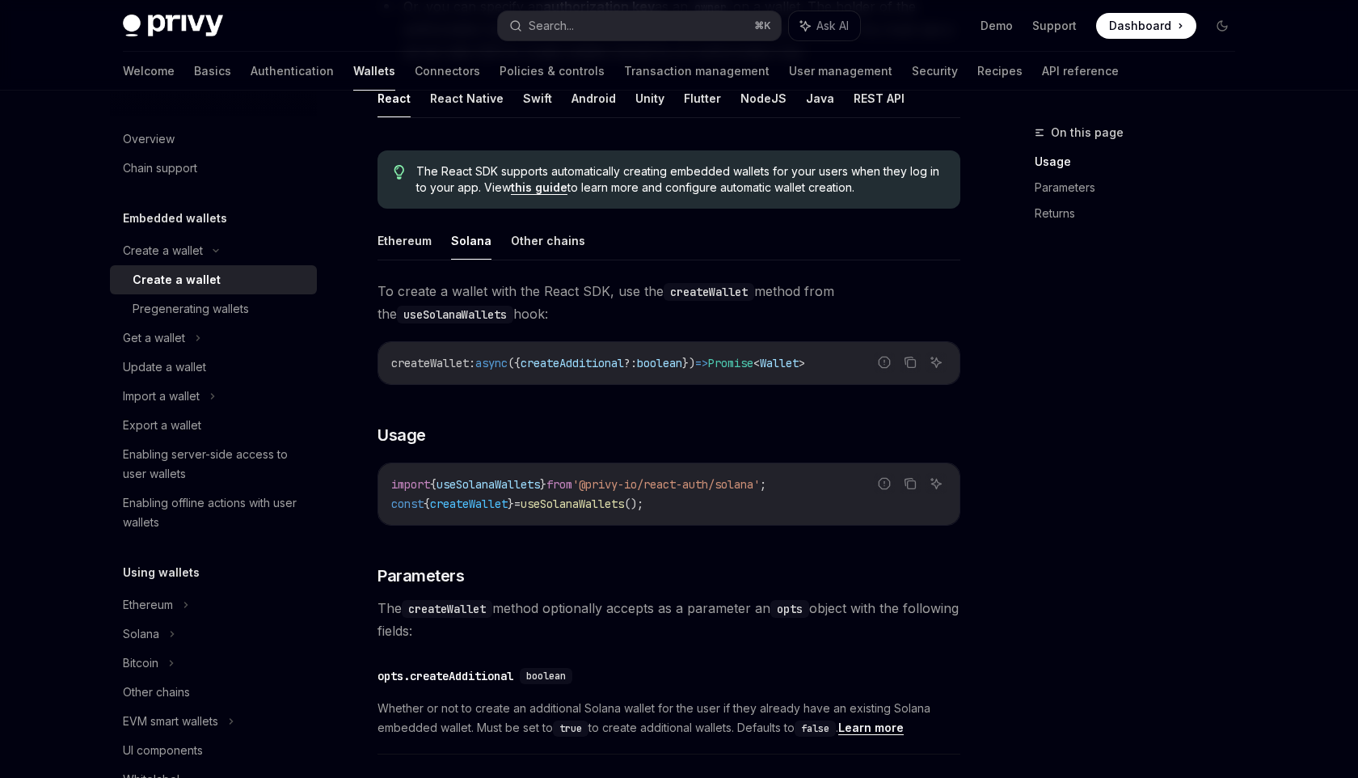
scroll to position [345, 0]
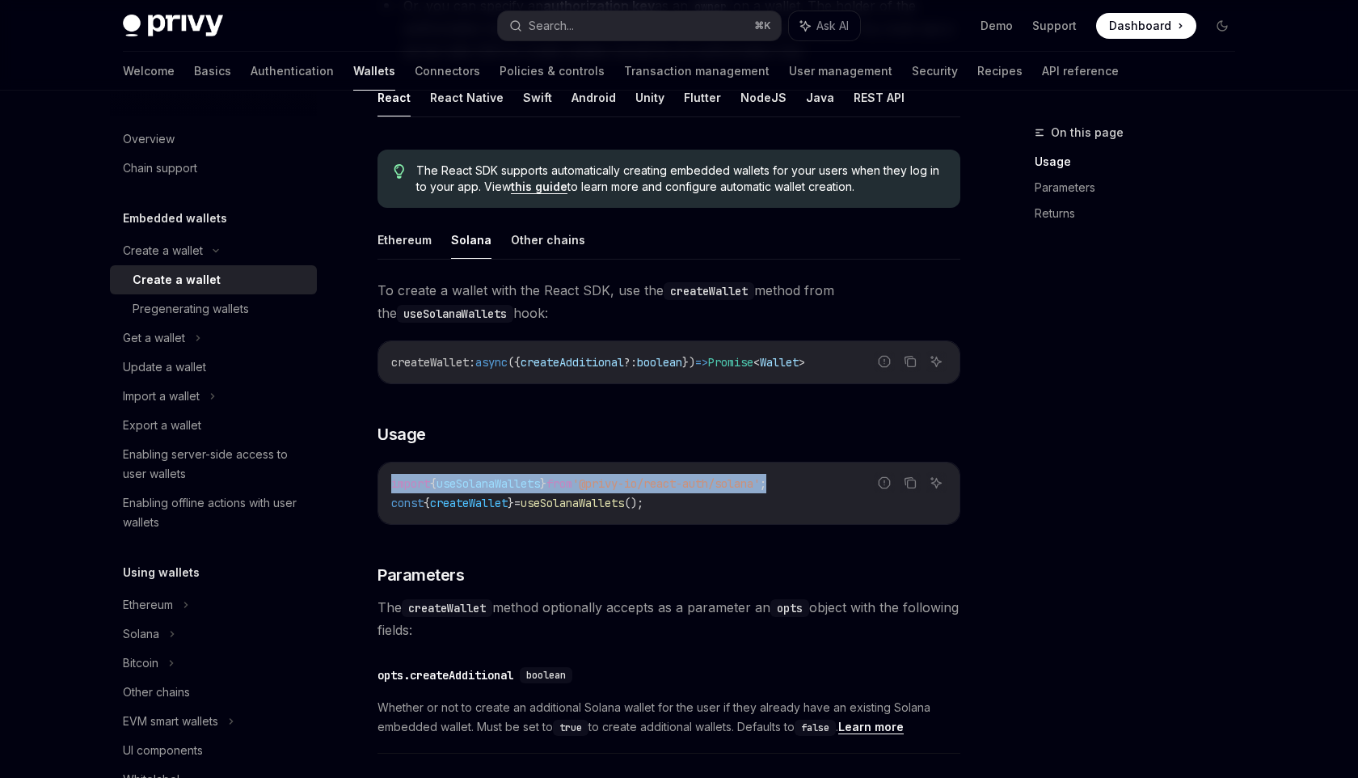
drag, startPoint x: 816, startPoint y: 482, endPoint x: 364, endPoint y: 479, distance: 452.0
click at [364, 479] on div "Create a wallet Create a wallet OpenAI Open in ChatGPT OpenAI Open in ChatGPT P…" at bounding box center [517, 464] width 893 height 1372
copy span "import { useSolanaWallets } from '@privy-io/react-auth/solana' ;"
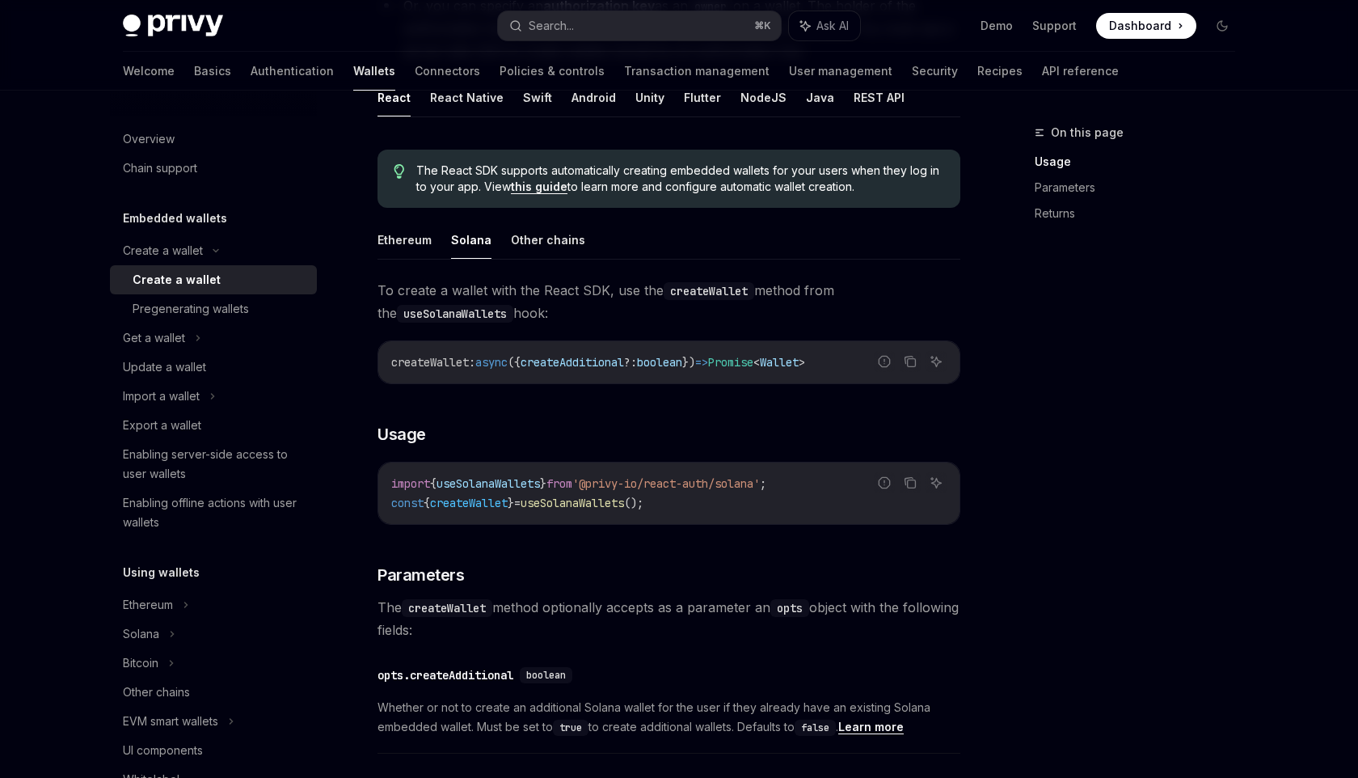
click at [609, 514] on div "import { useSolanaWallets } from '@privy-io/react-auth/solana' ; const { create…" at bounding box center [668, 492] width 581 height 61
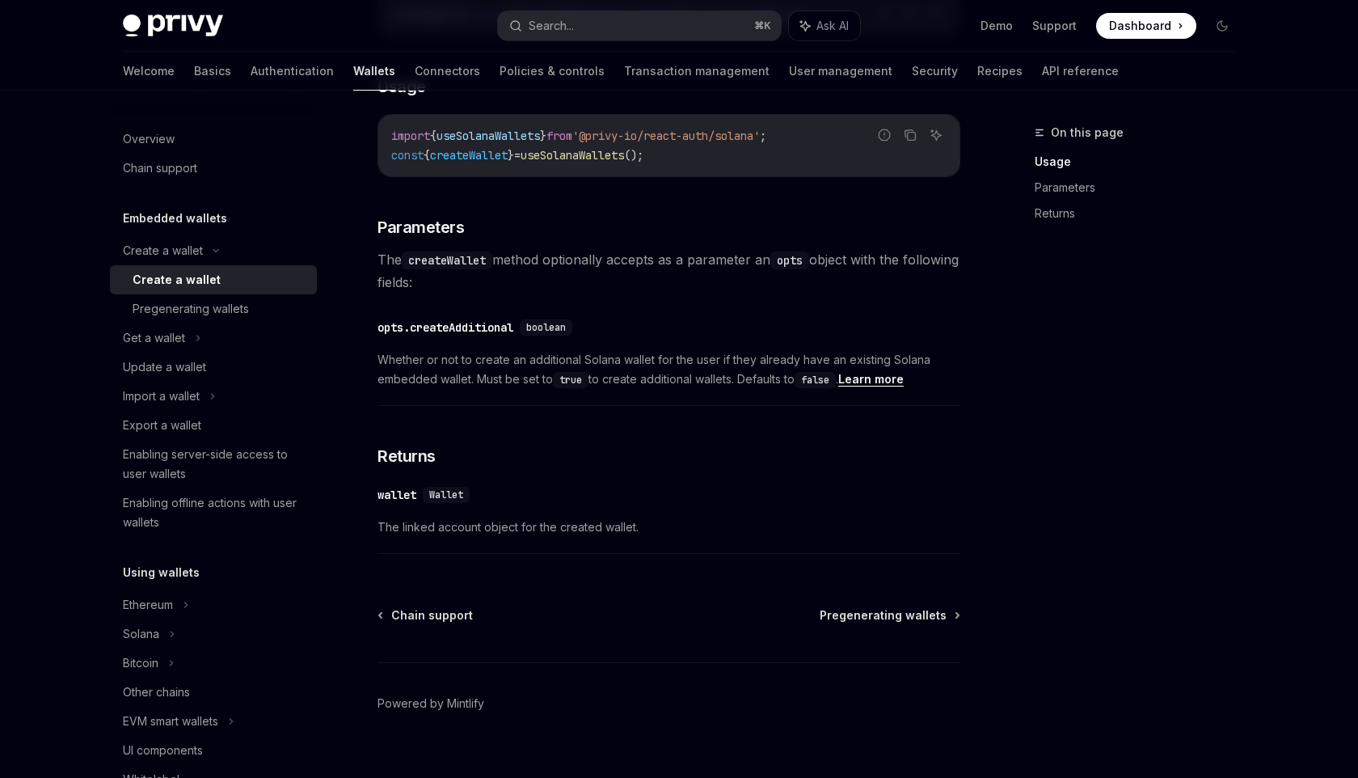
scroll to position [717, 0]
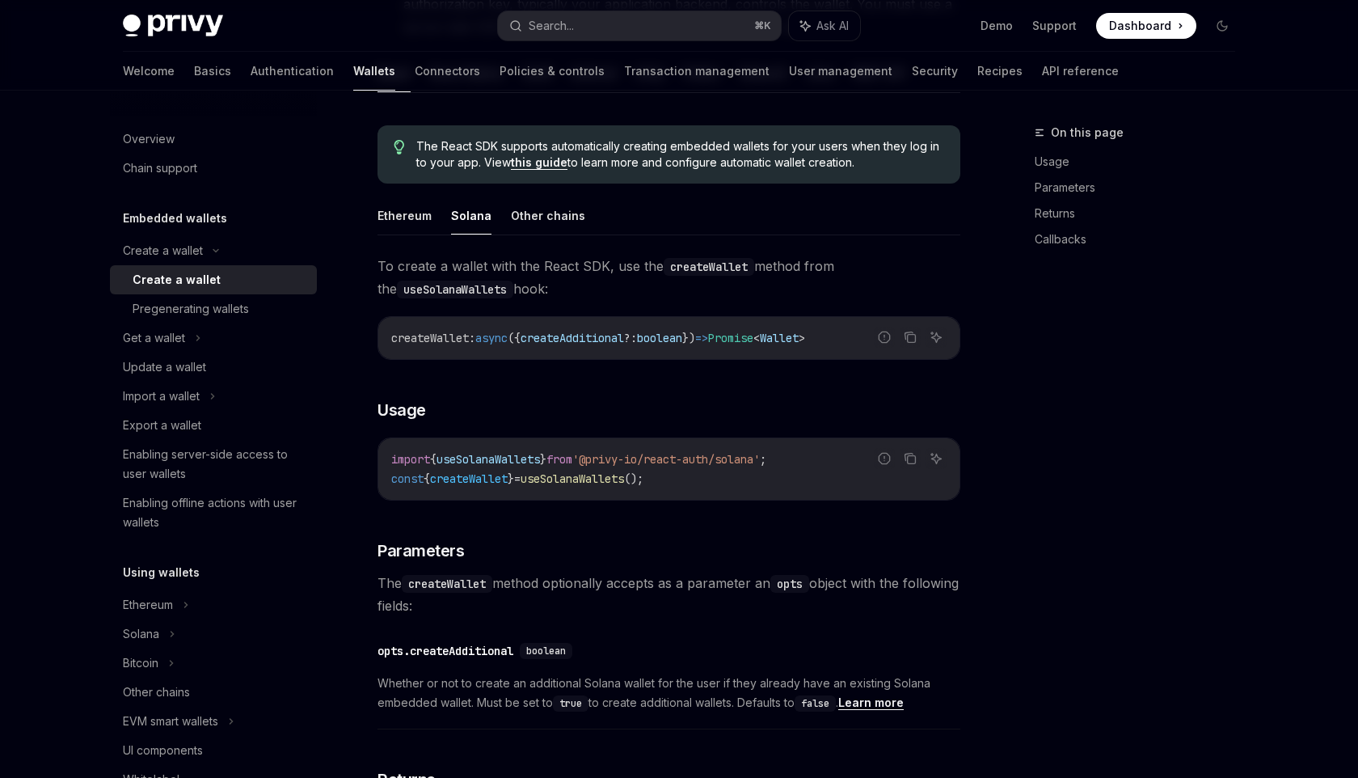
scroll to position [482, 0]
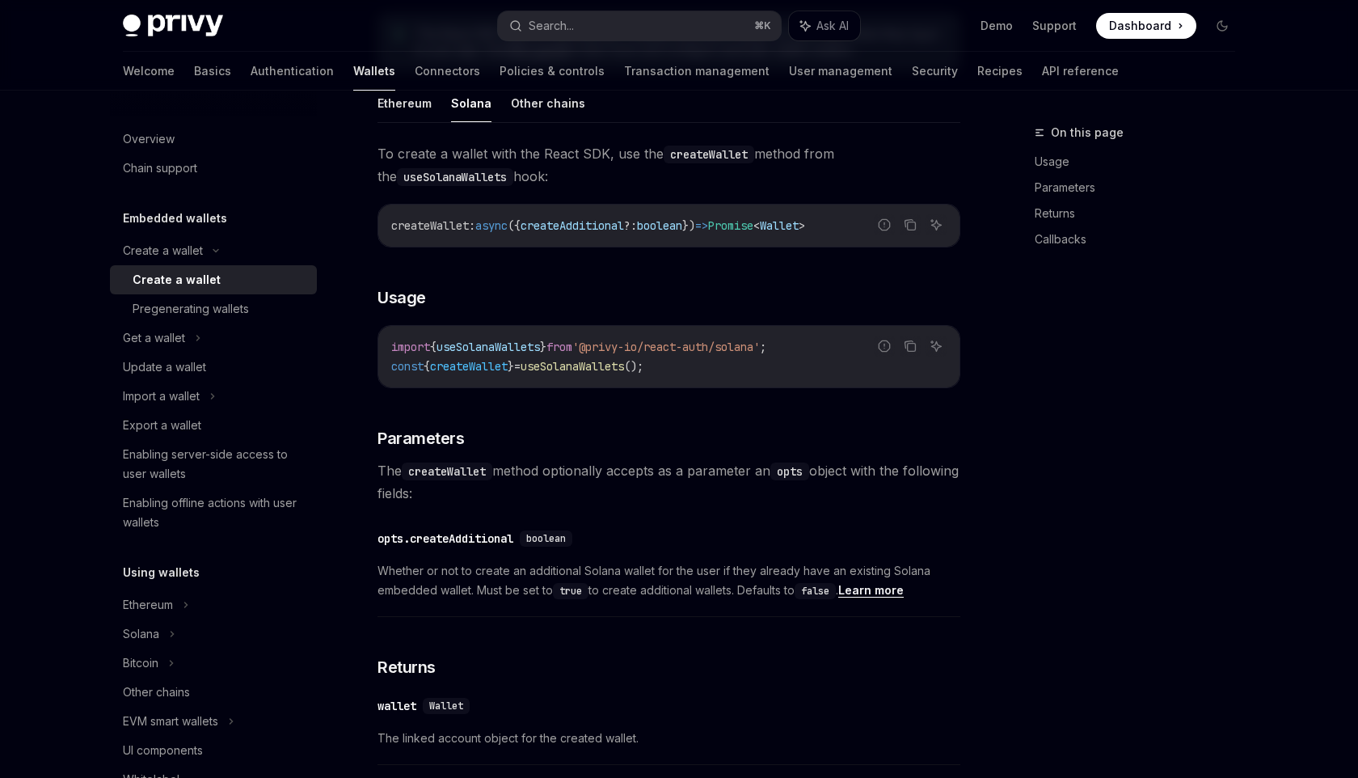
click at [969, 318] on div "On this page Usage Parameters Returns Callbacks" at bounding box center [1126, 450] width 246 height 655
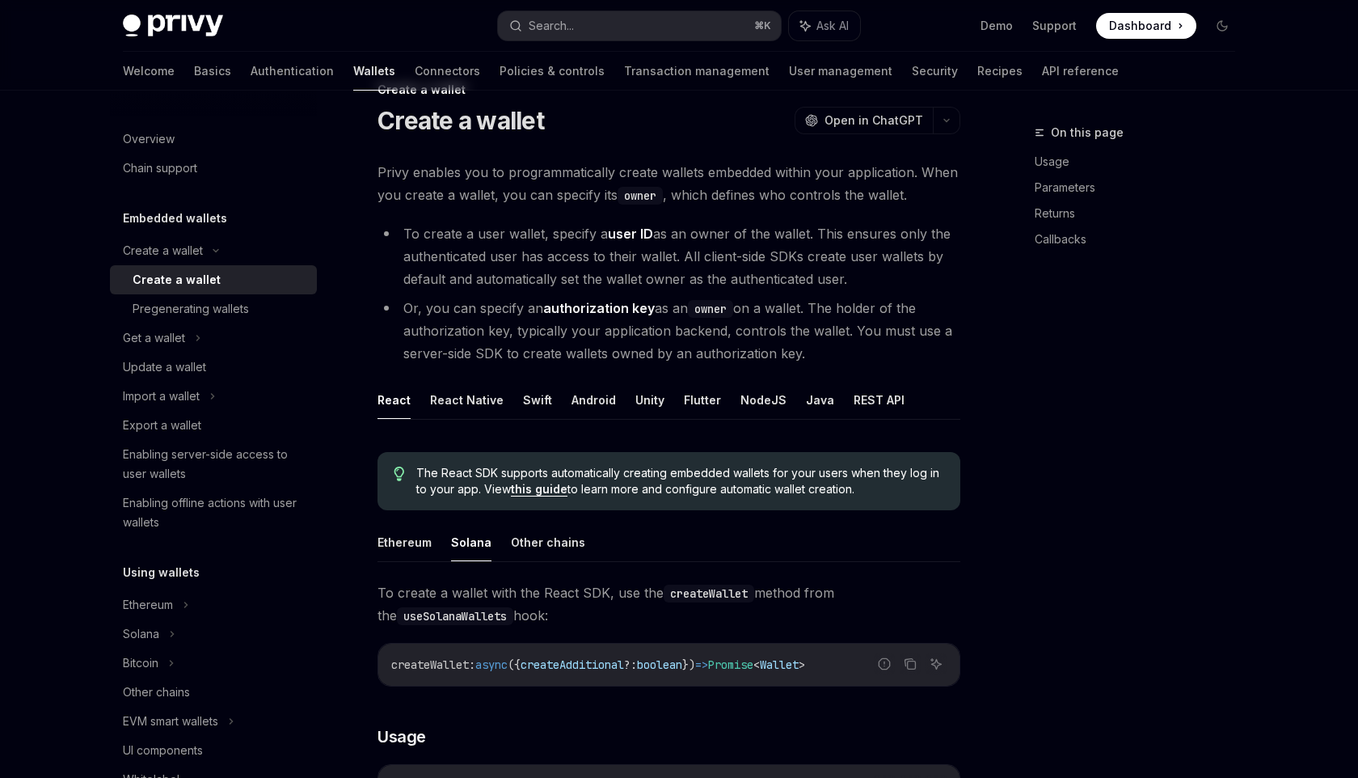
scroll to position [0, 0]
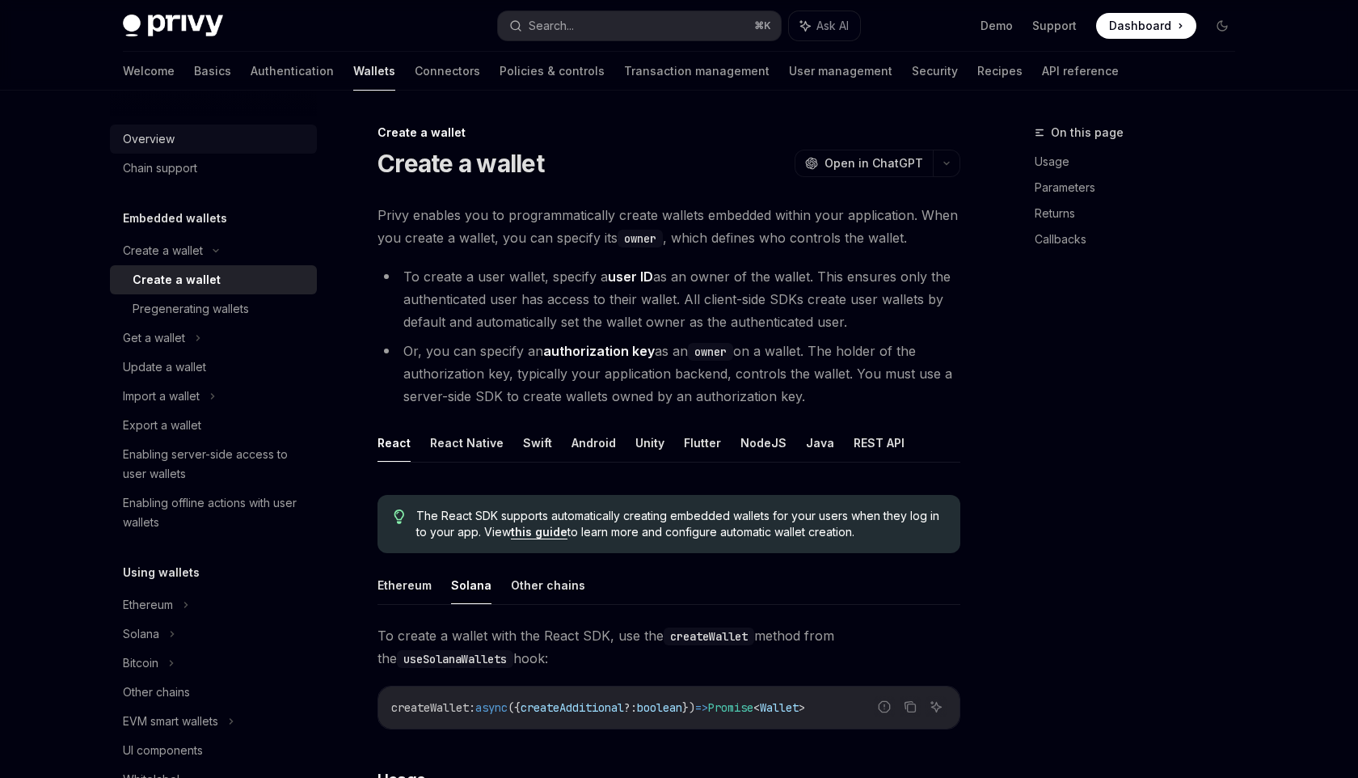
click at [179, 138] on div "Overview" at bounding box center [215, 138] width 184 height 19
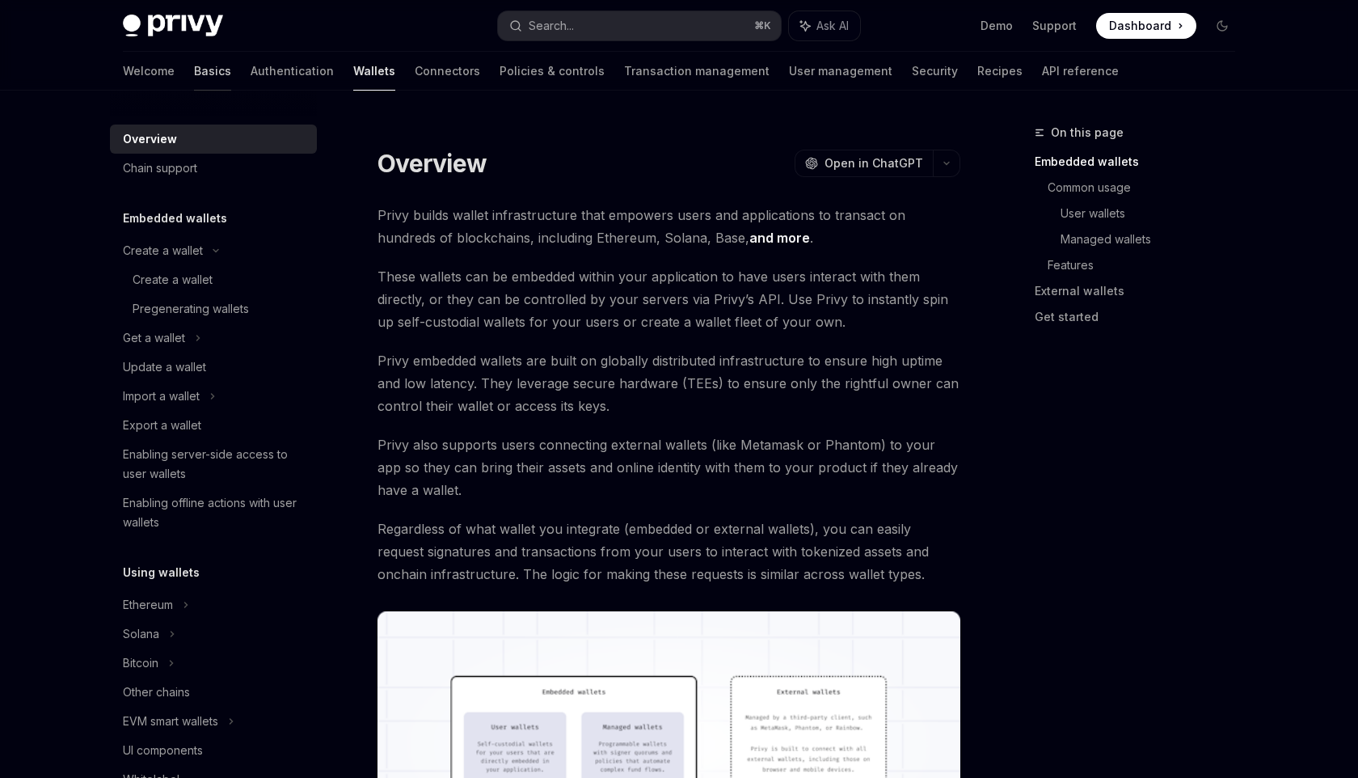
click at [194, 74] on link "Basics" at bounding box center [212, 71] width 37 height 39
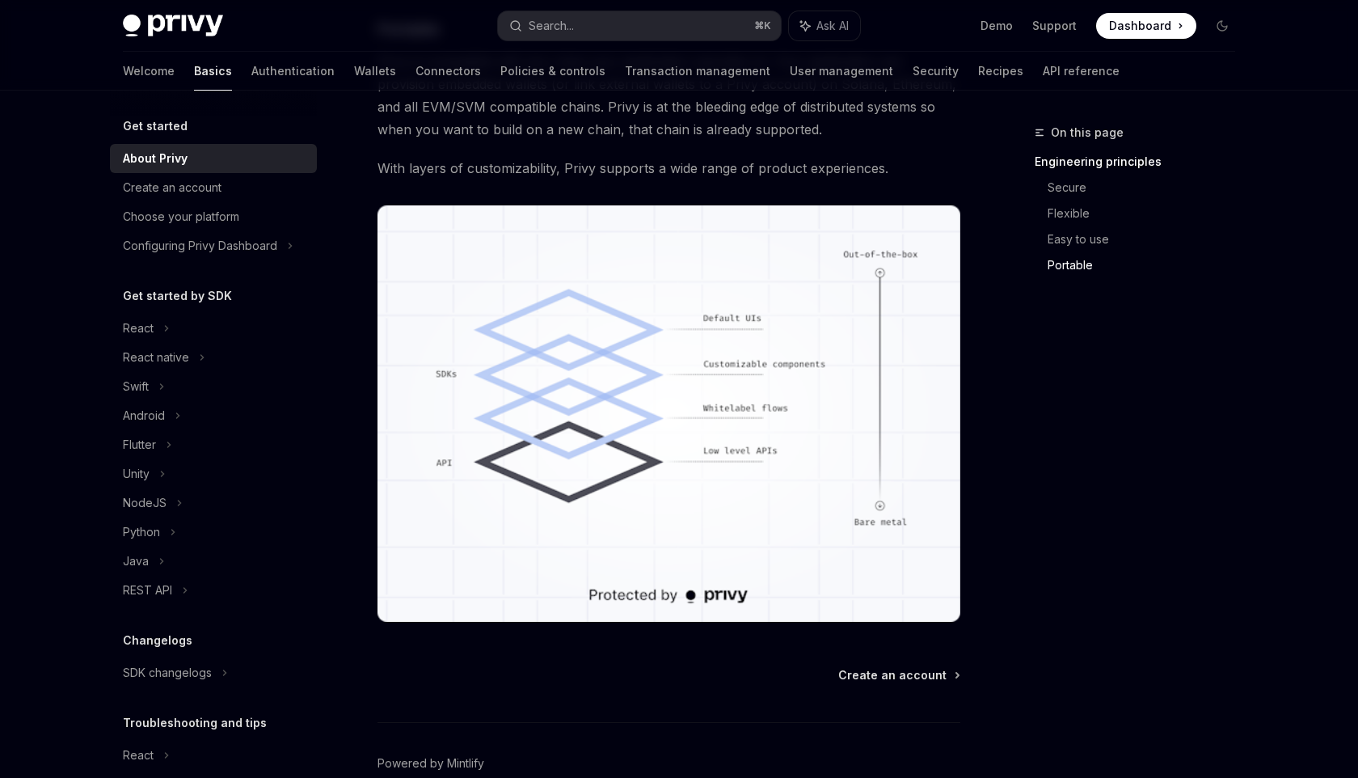
scroll to position [1337, 0]
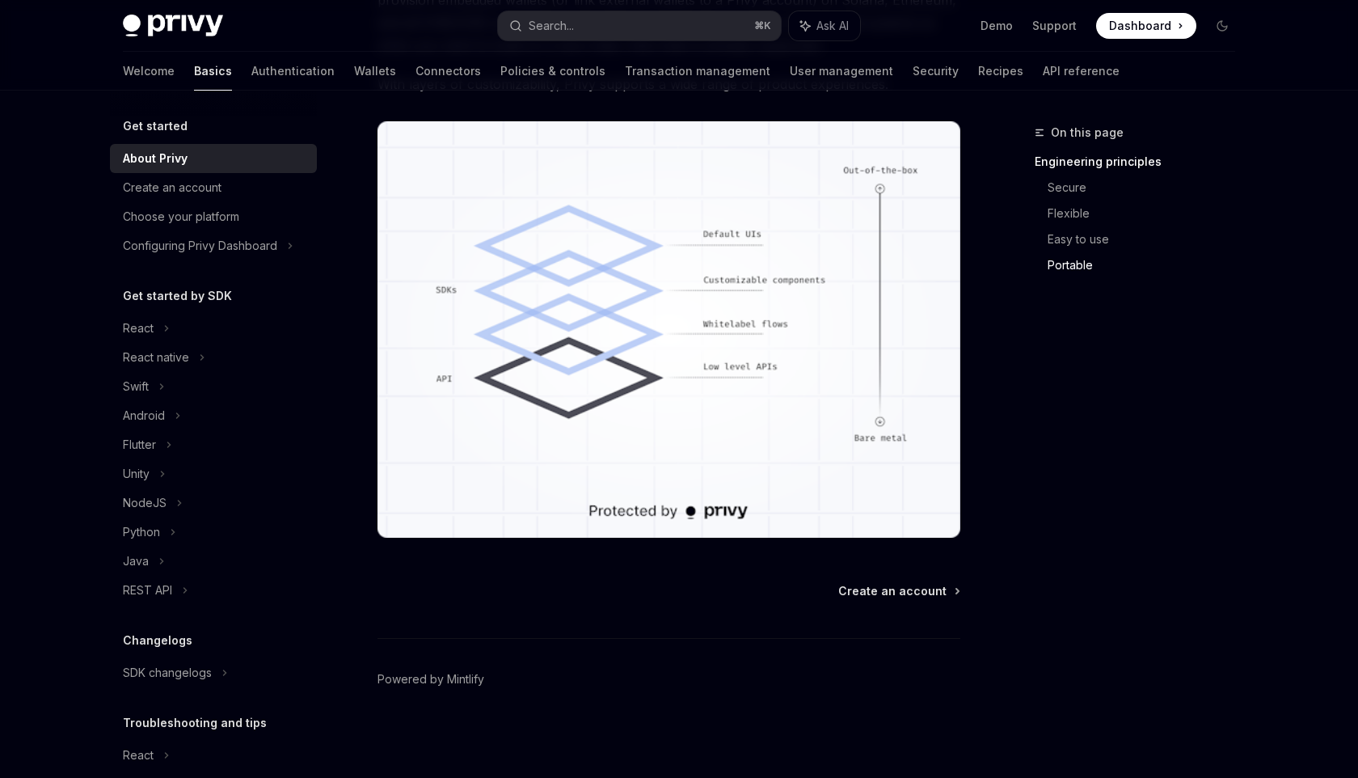
click at [170, 119] on h5 "Get started" at bounding box center [155, 125] width 65 height 19
click at [168, 315] on div "React" at bounding box center [213, 328] width 207 height 29
type textarea "*"
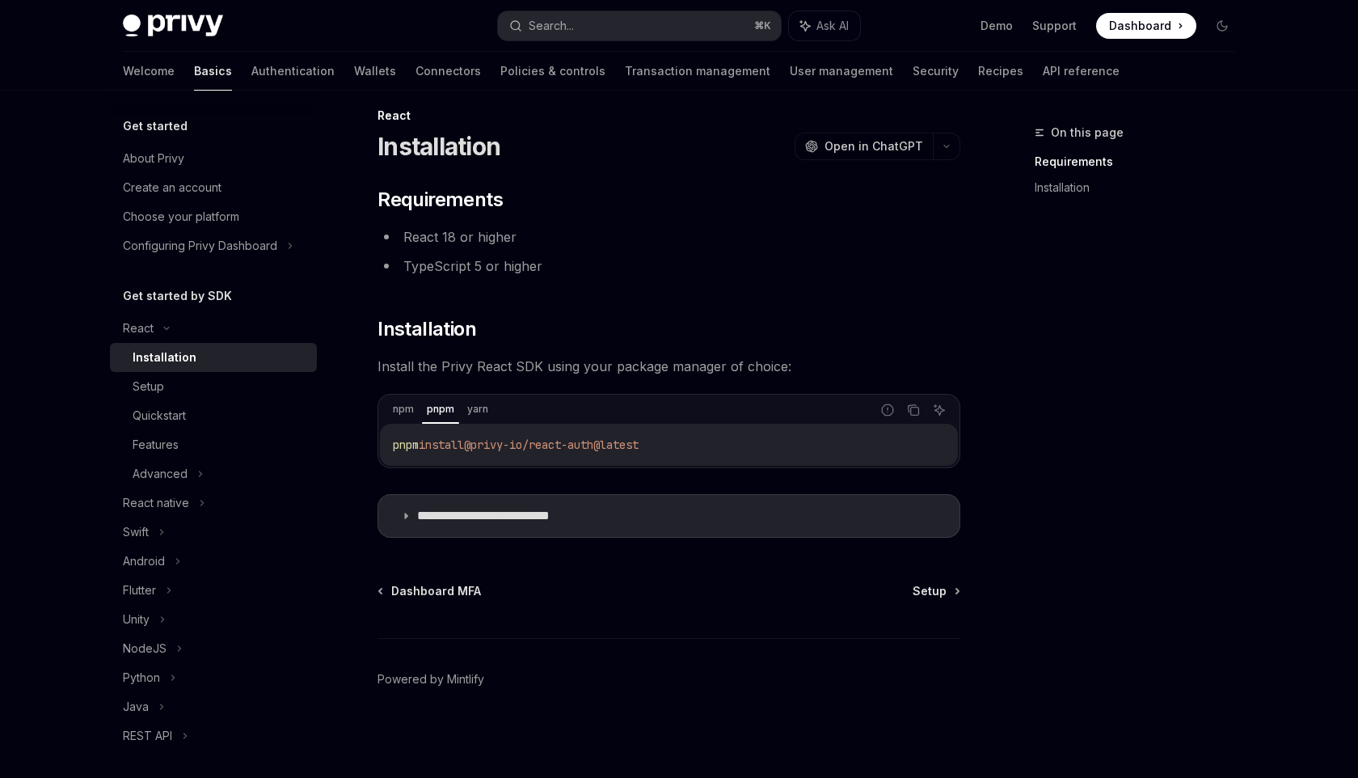
scroll to position [17, 0]
